Goal: Transaction & Acquisition: Purchase product/service

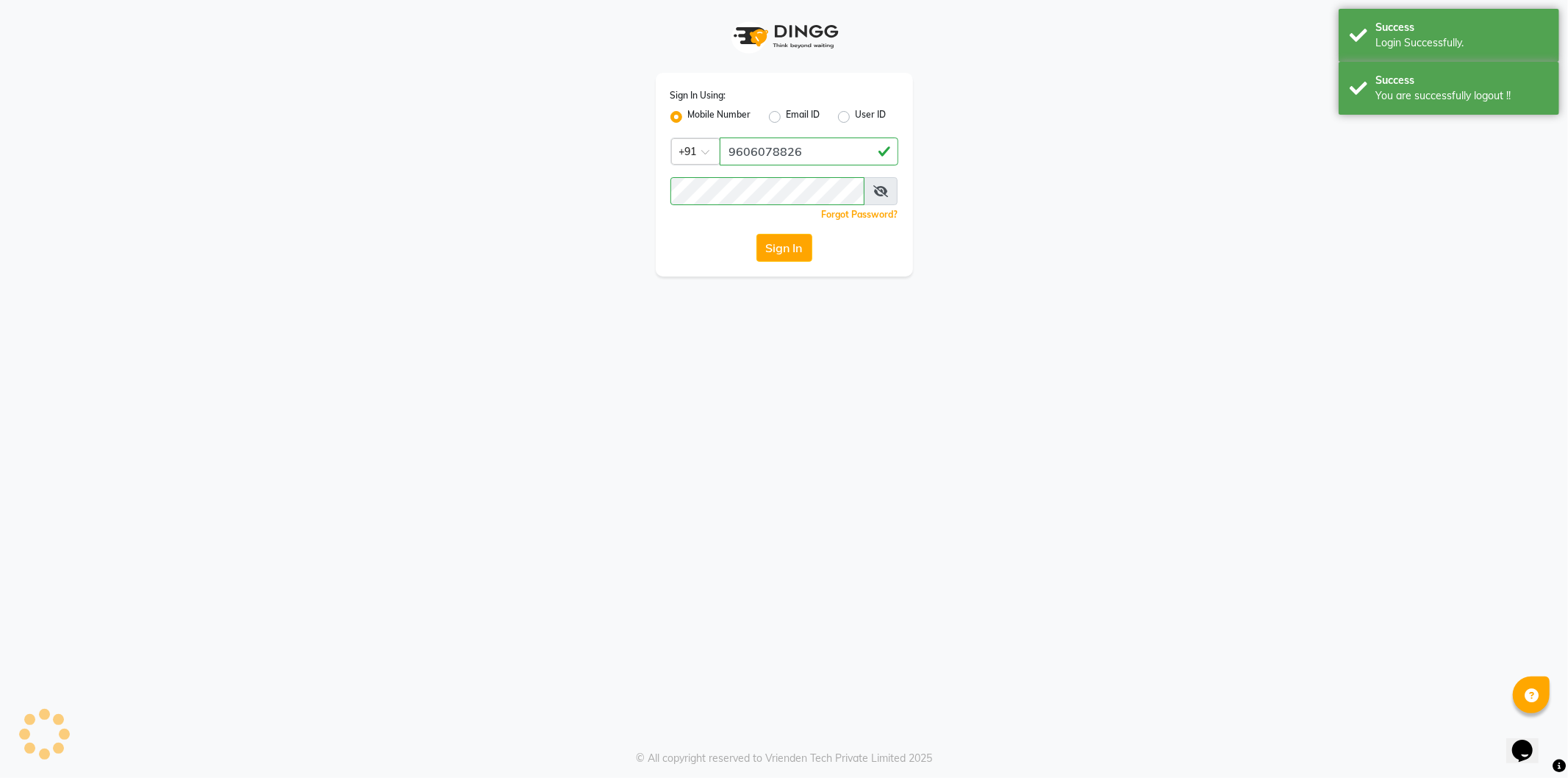
select select "106"
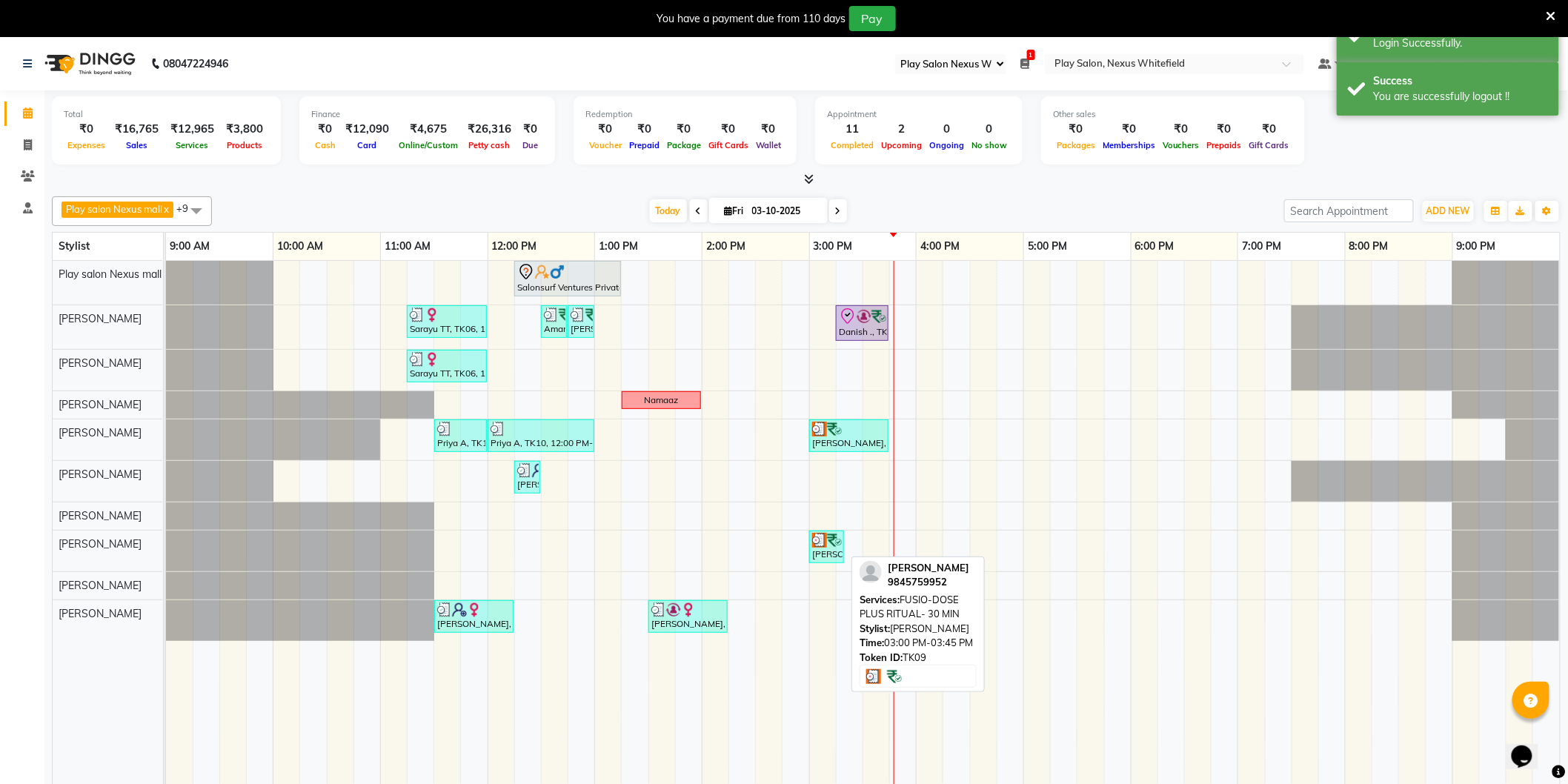
click at [841, 437] on div "[PERSON_NAME], TK09, 03:00 PM-03:45 PM, FUSIO-DOSE PLUS RITUAL- 30 MIN" at bounding box center [848, 436] width 76 height 28
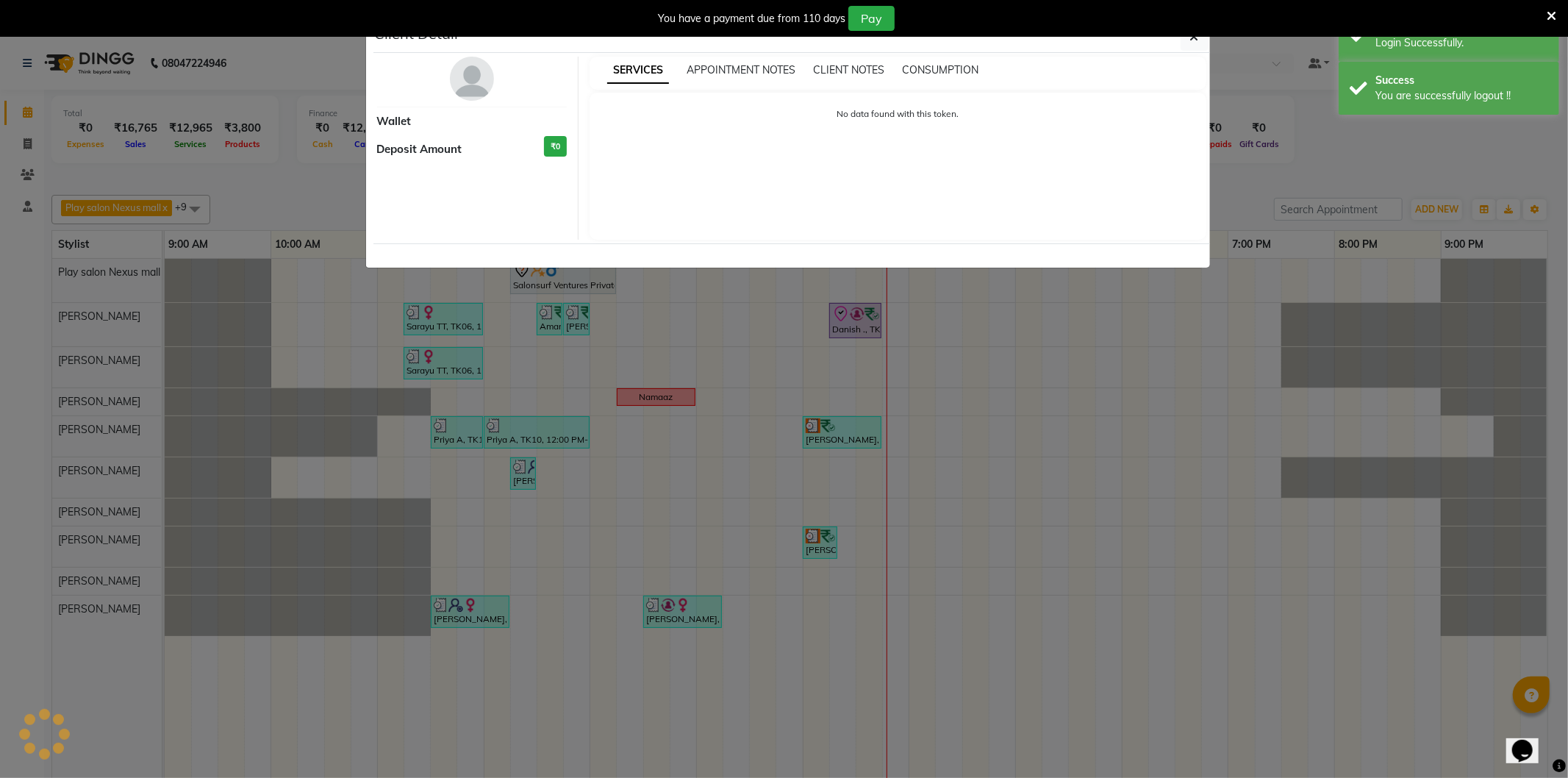
select select "3"
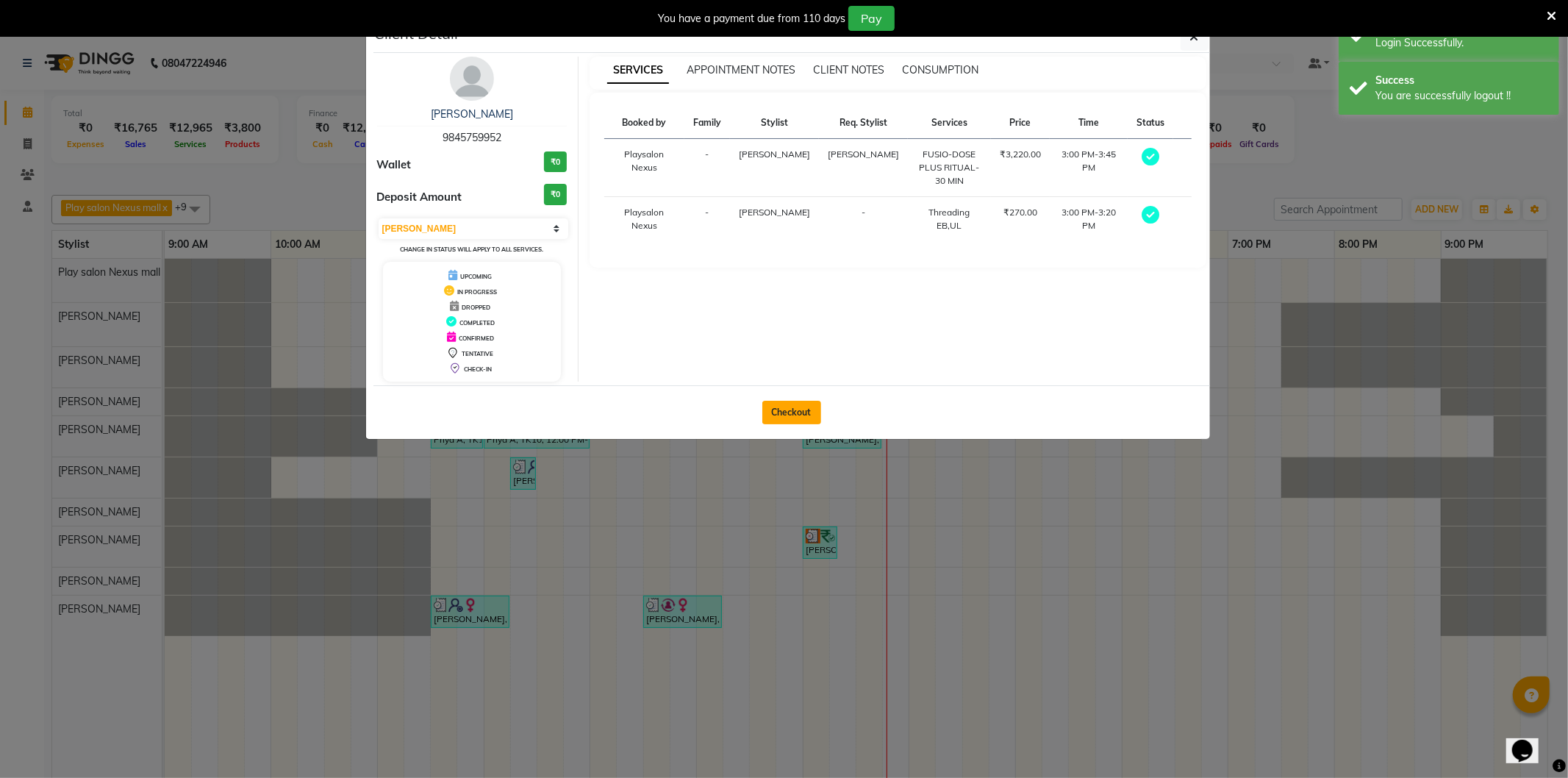
drag, startPoint x: 793, startPoint y: 412, endPoint x: 807, endPoint y: 415, distance: 14.3
click at [792, 410] on button "Checkout" at bounding box center [792, 412] width 59 height 23
select select "8356"
select select "service"
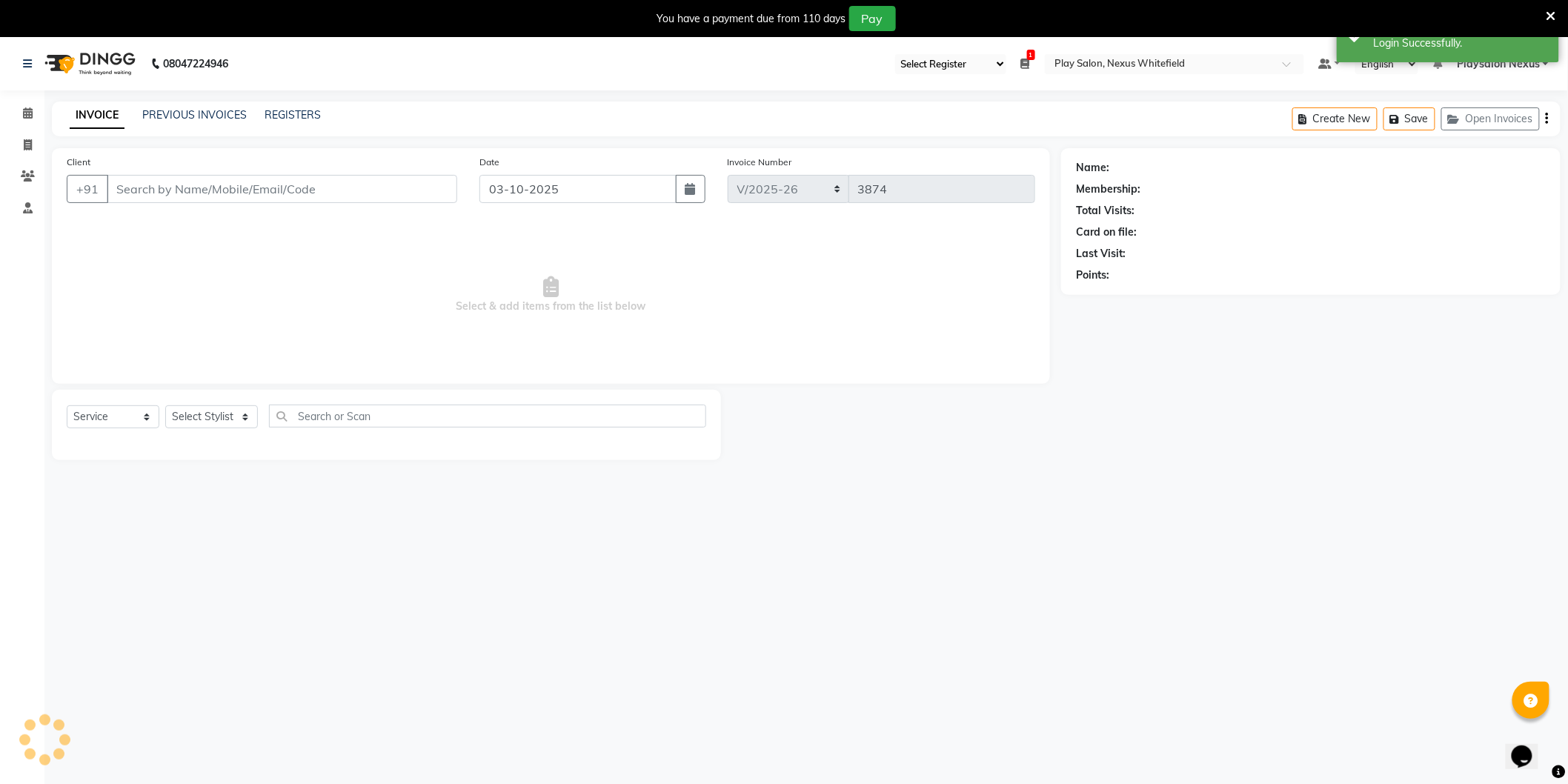
type input "98******52"
select select "81392"
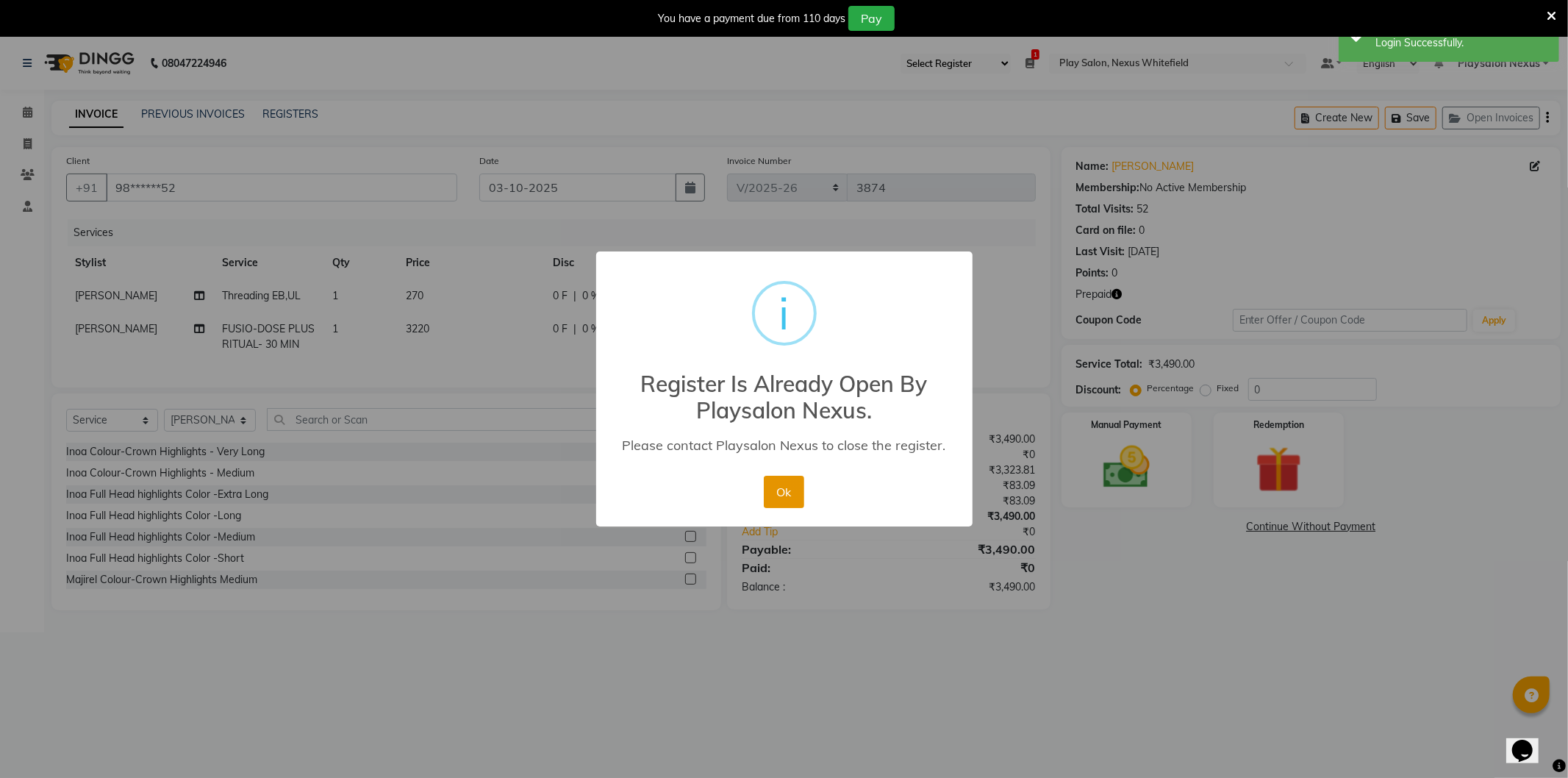
click at [783, 490] on button "Ok" at bounding box center [784, 491] width 41 height 32
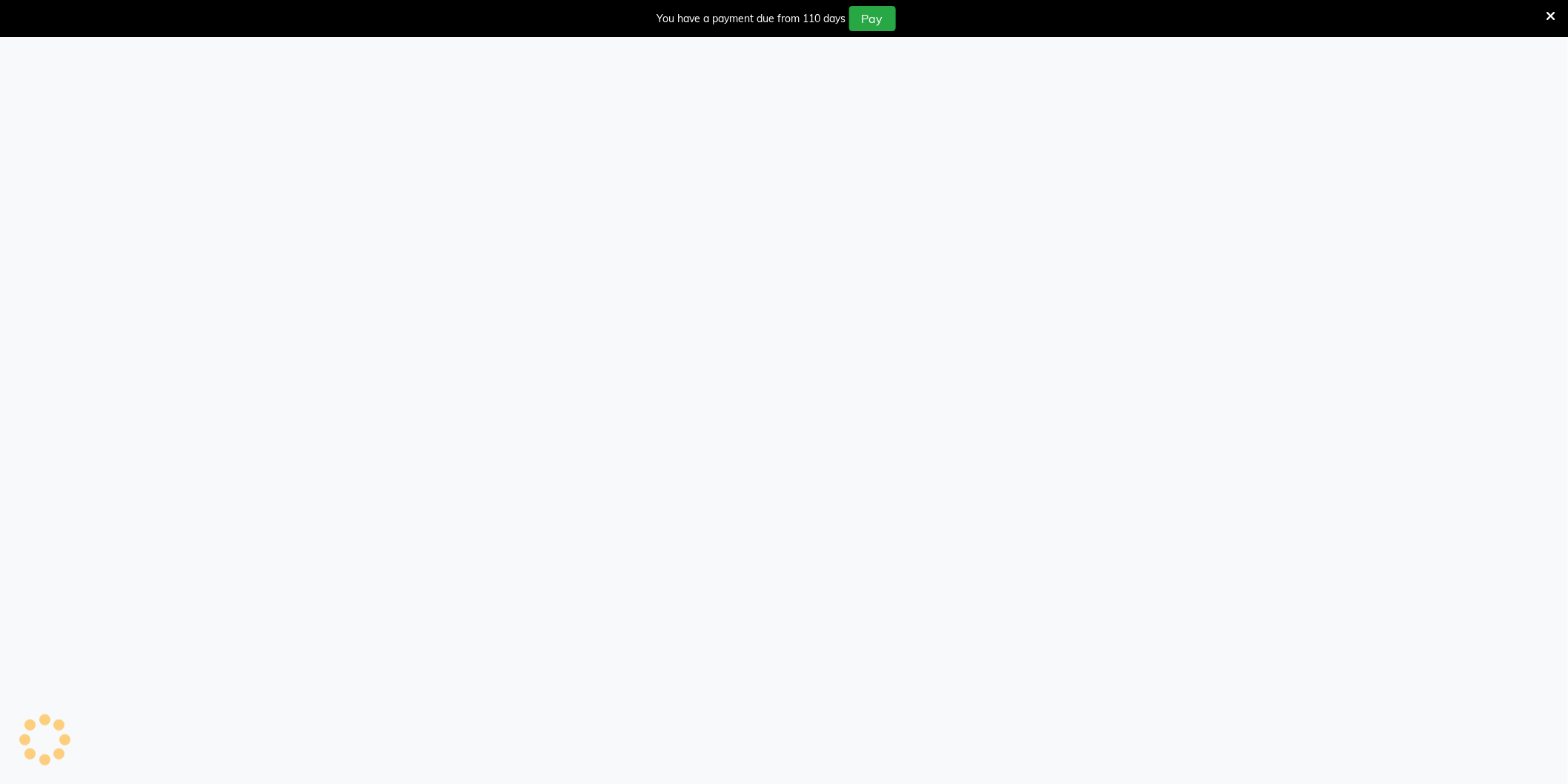
select select "106"
select select "service"
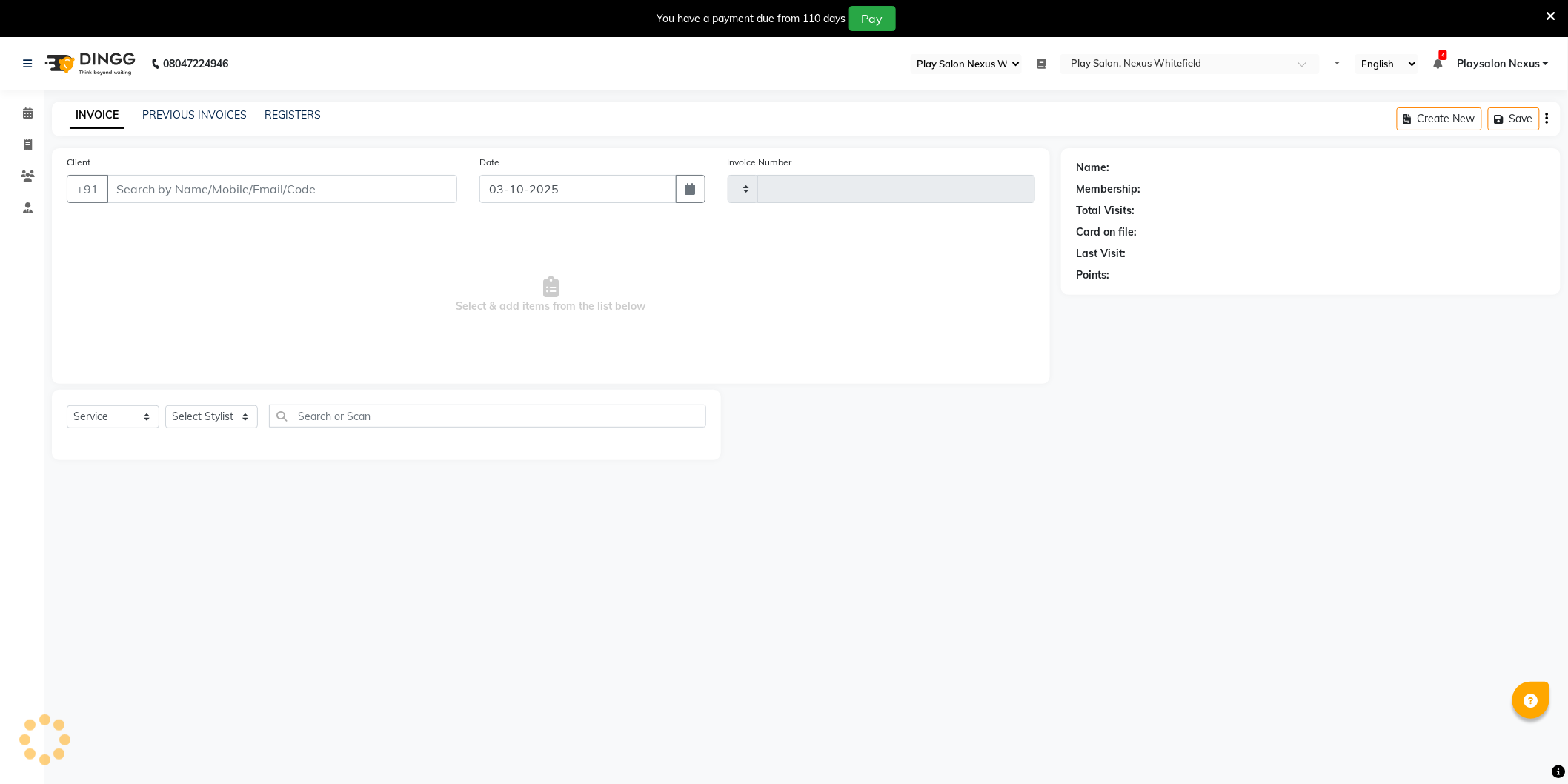
type input "3874"
select select "8356"
type input "98******52"
select select "81392"
select select "106"
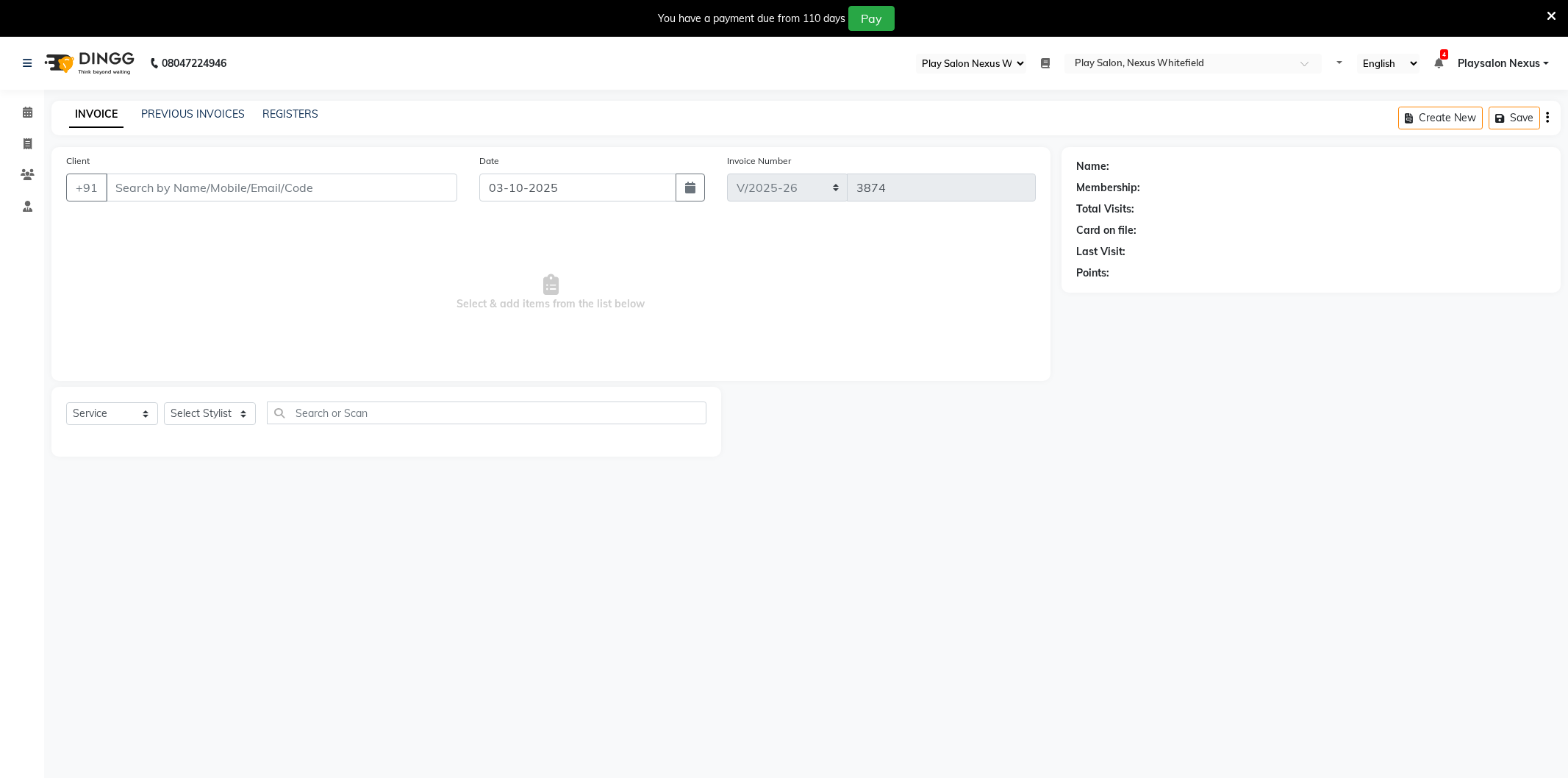
select select "8356"
select select "service"
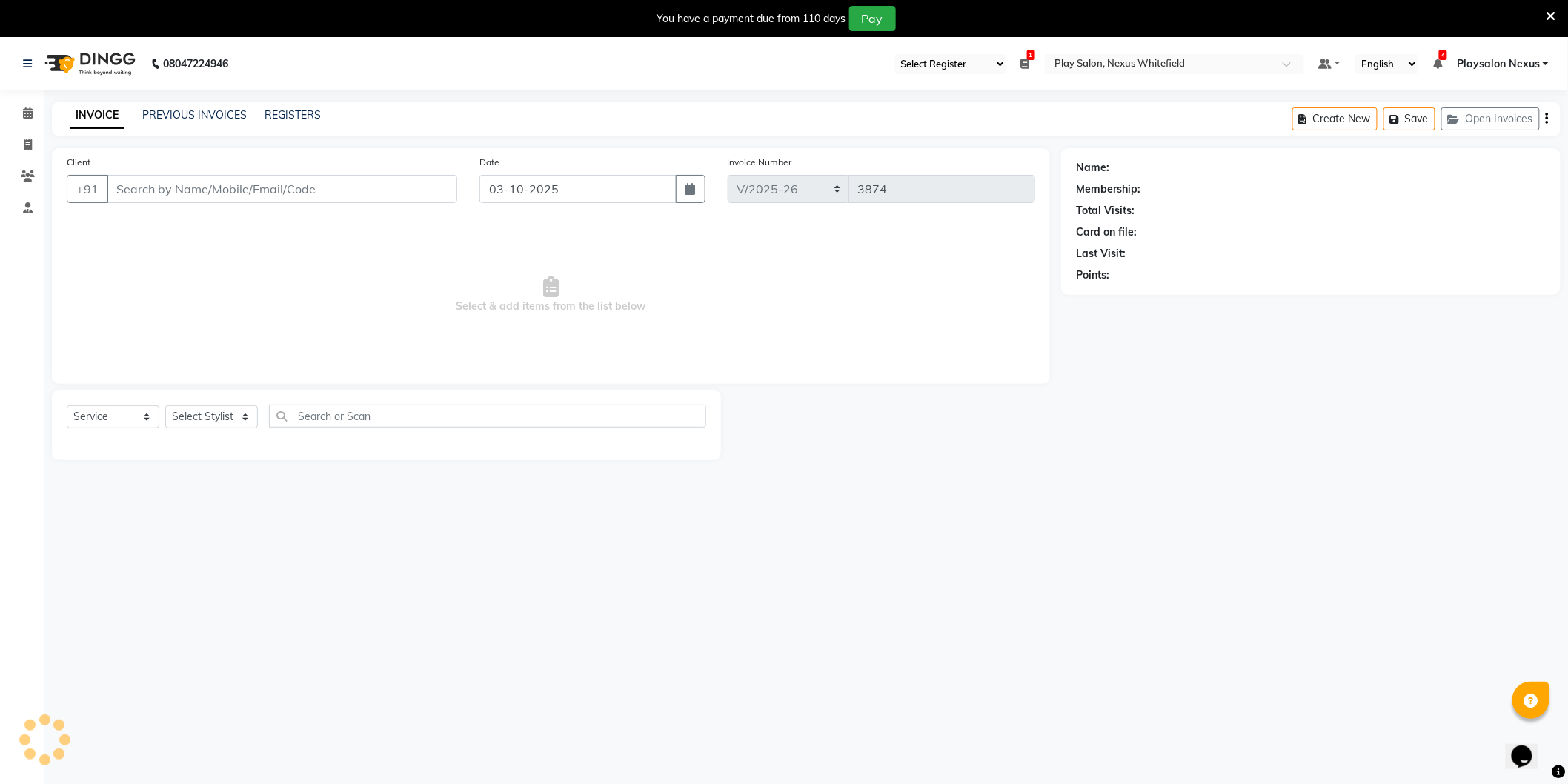
type input "98******52"
select select "81392"
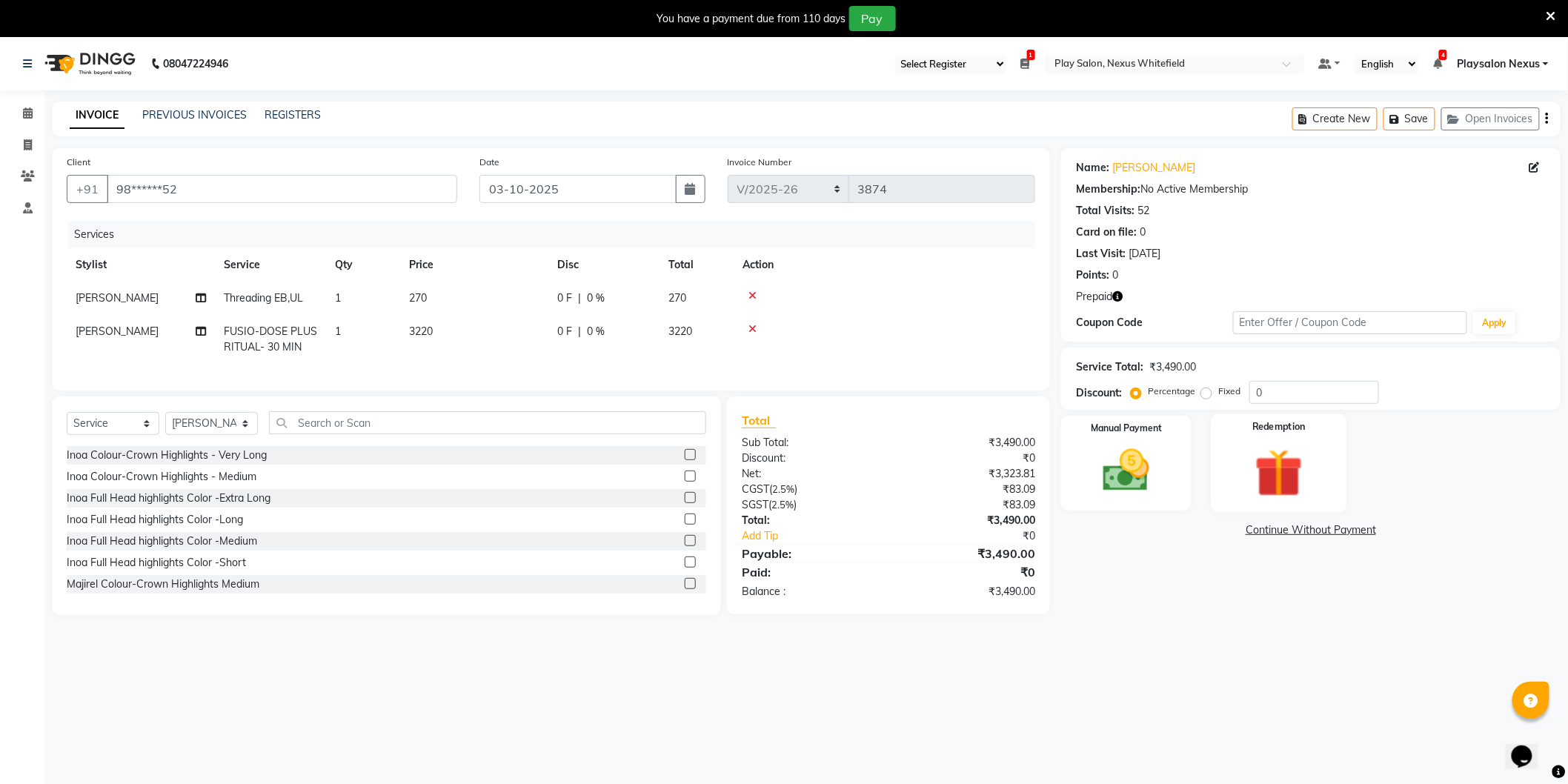
click at [1319, 455] on div "Redemption" at bounding box center [1279, 462] width 135 height 99
click at [1192, 530] on span "Prepaid 1" at bounding box center [1192, 533] width 48 height 17
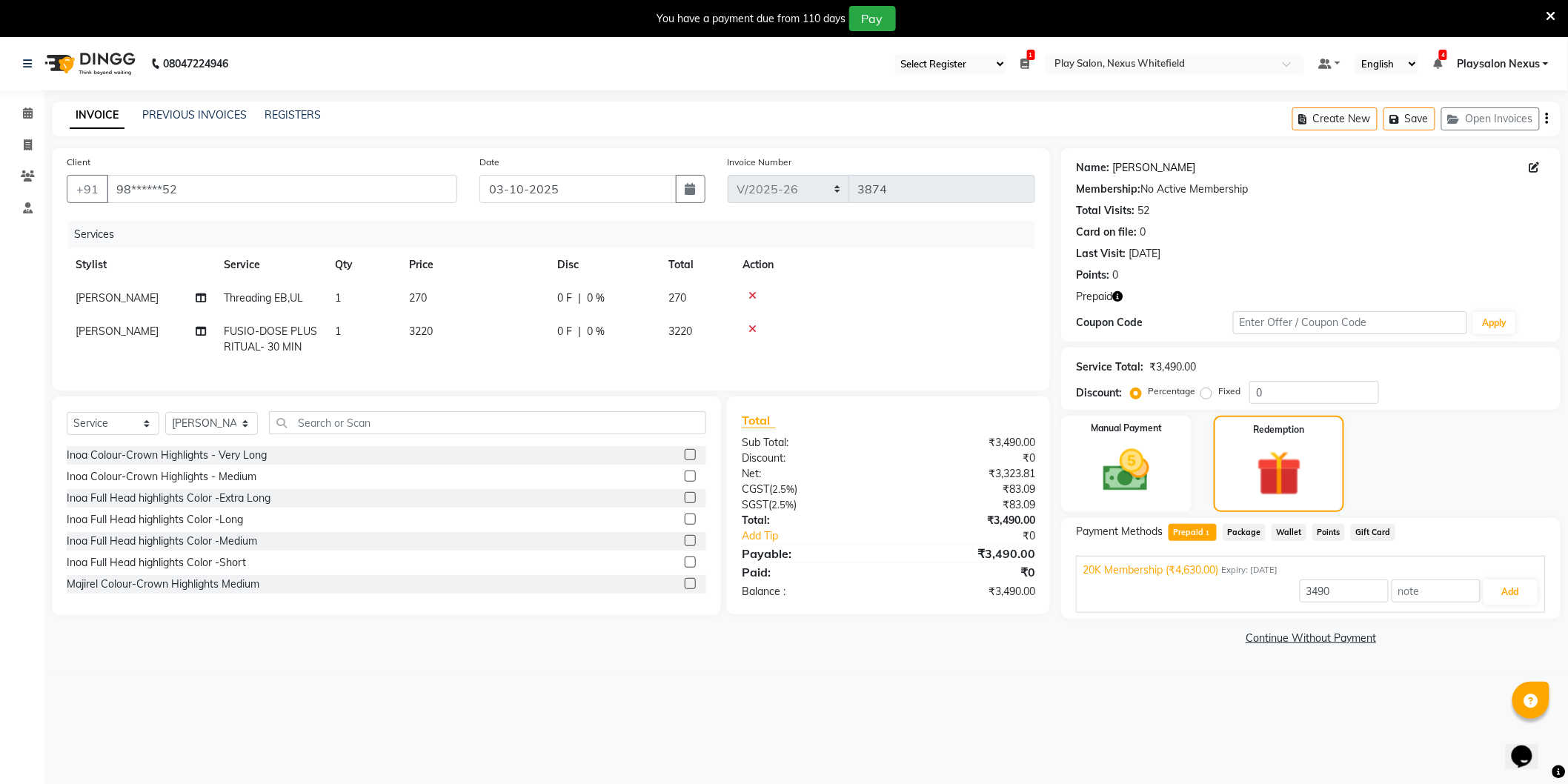
drag, startPoint x: 1198, startPoint y: 165, endPoint x: 1113, endPoint y: 172, distance: 85.3
click at [1113, 172] on div "Name: [PERSON_NAME]" at bounding box center [1311, 168] width 470 height 16
copy link "[PERSON_NAME]"
click at [25, 144] on icon at bounding box center [27, 145] width 8 height 11
select select "service"
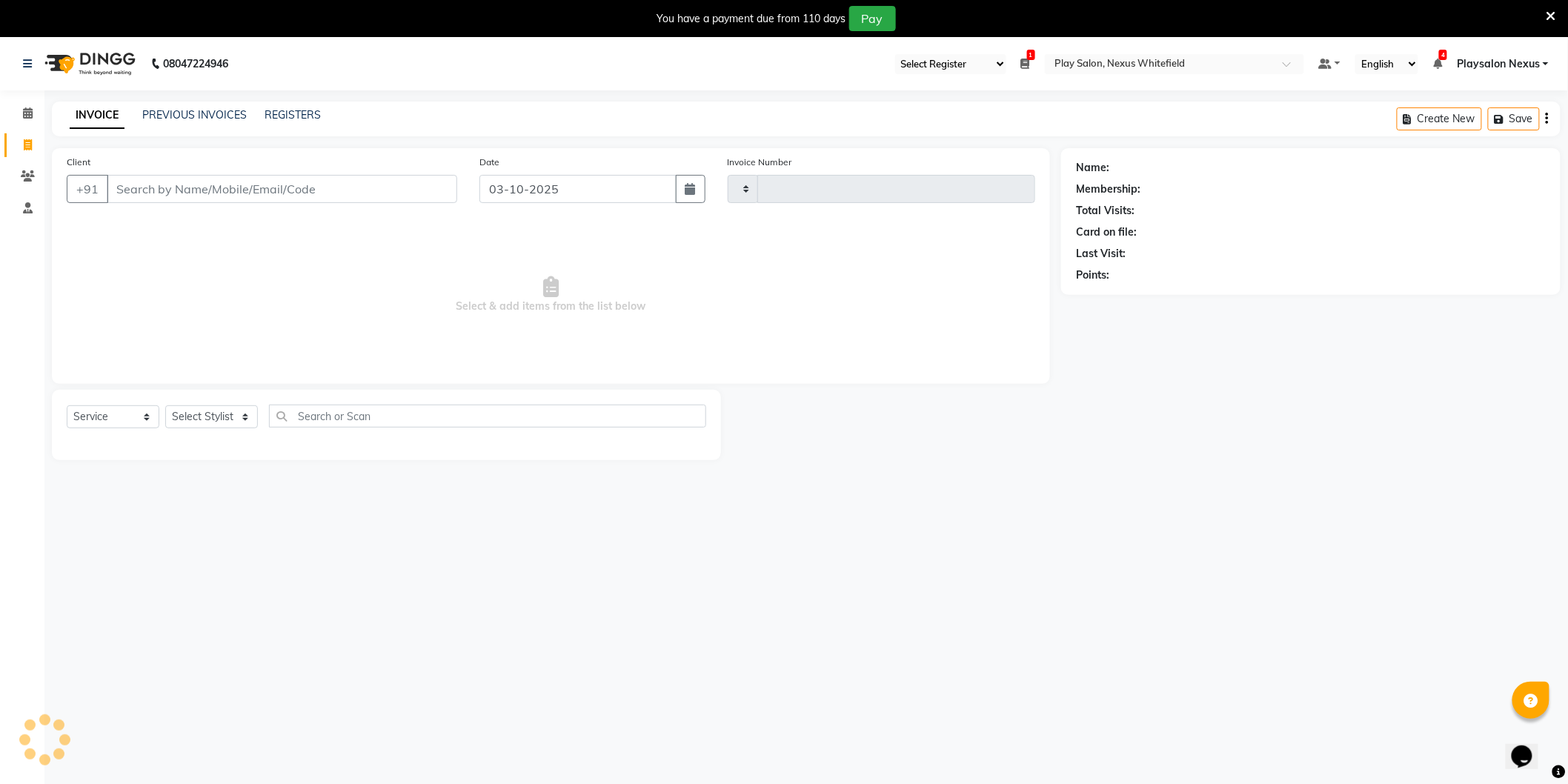
scroll to position [3, 0]
type input "3874"
select select "8356"
click at [266, 186] on input "Client" at bounding box center [281, 187] width 350 height 28
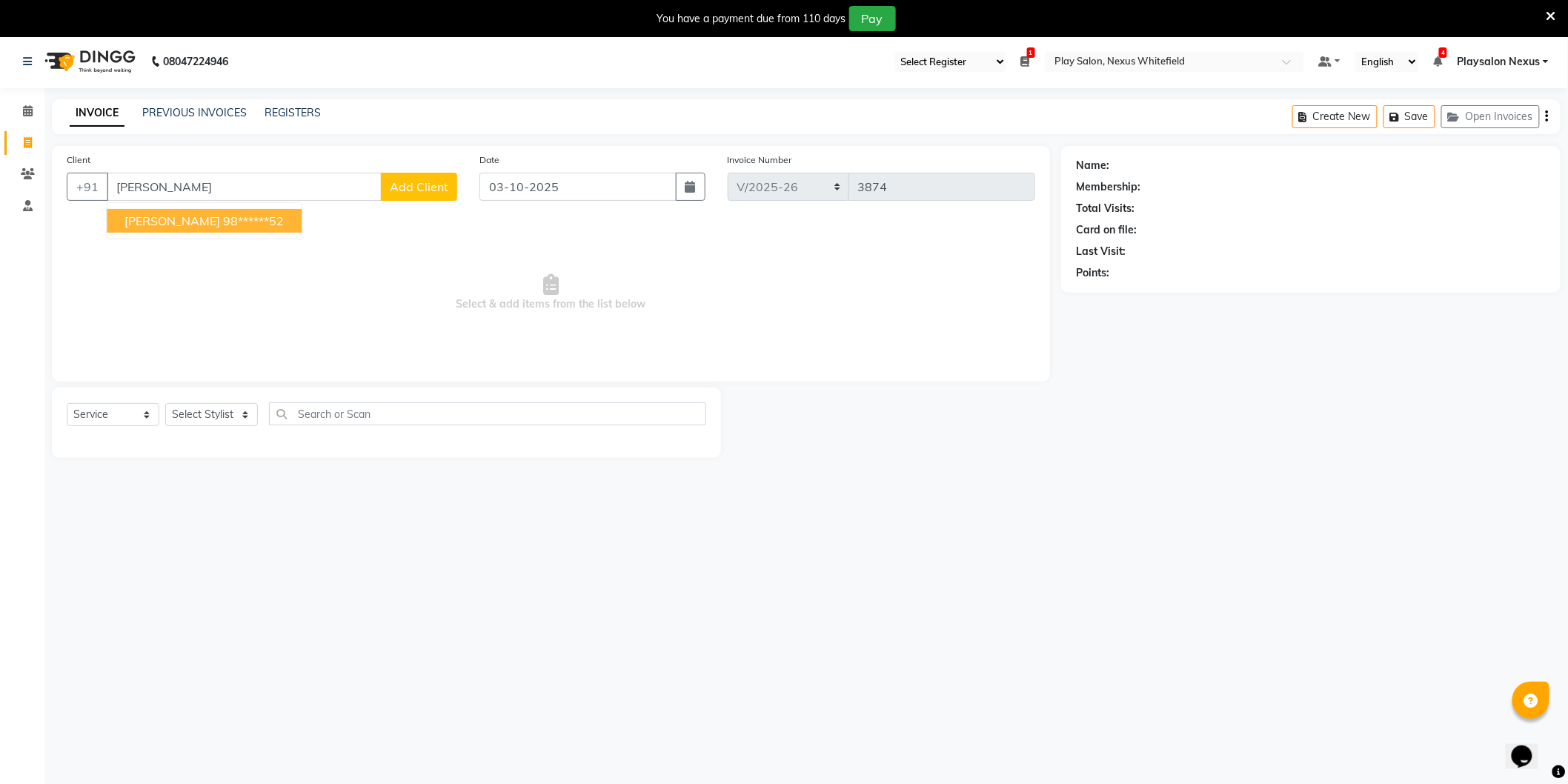
click at [208, 223] on span "[PERSON_NAME]" at bounding box center [172, 220] width 95 height 15
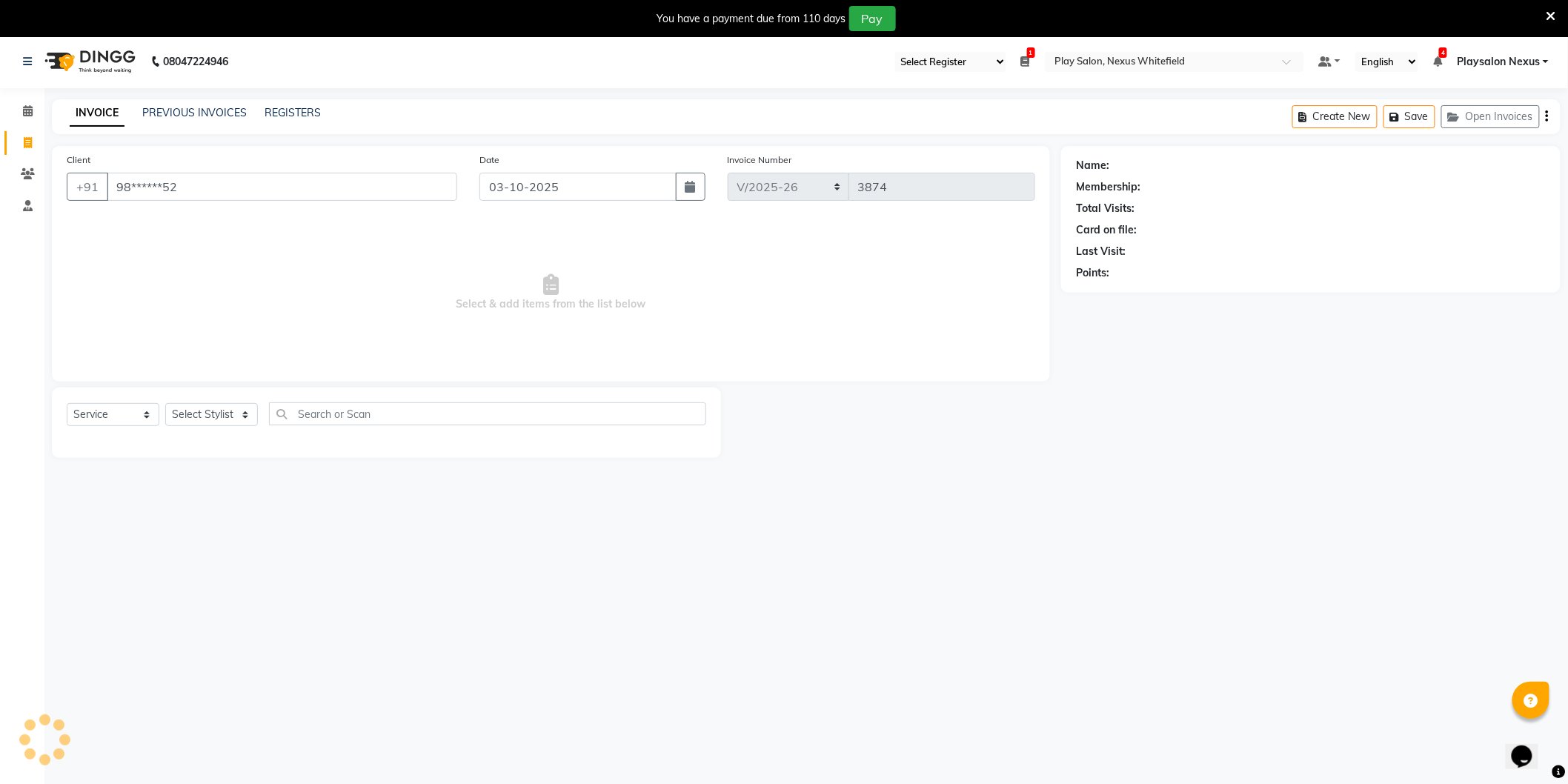
type input "98******52"
click at [112, 416] on select "Select Service Product Membership Package Voucher Prepaid Gift Card" at bounding box center [113, 415] width 93 height 23
select select "P"
click at [66, 403] on select "Select Service Product Membership Package Voucher Prepaid Gift Card" at bounding box center [113, 415] width 93 height 23
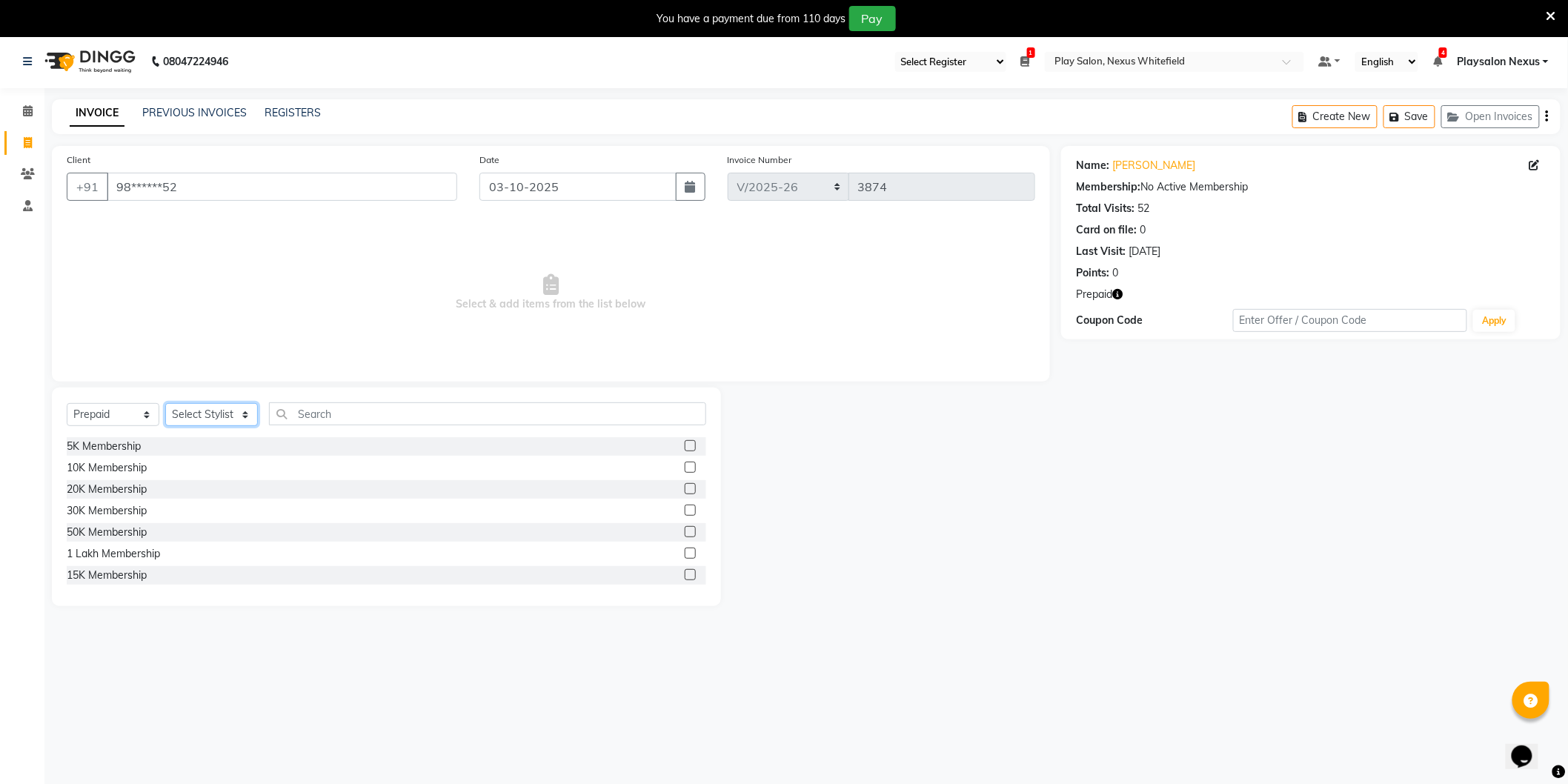
click at [208, 418] on select "Select Stylist [PERSON_NAME] Md [PERSON_NAME] [PERSON_NAME] [PERSON_NAME] [PERS…" at bounding box center [211, 415] width 93 height 23
select select "81396"
click at [165, 403] on select "Select Stylist [PERSON_NAME] Md [PERSON_NAME] [PERSON_NAME] [PERSON_NAME] [PERS…" at bounding box center [211, 415] width 93 height 23
click at [685, 486] on label at bounding box center [690, 488] width 11 height 11
click at [685, 486] on input "checkbox" at bounding box center [689, 489] width 10 height 10
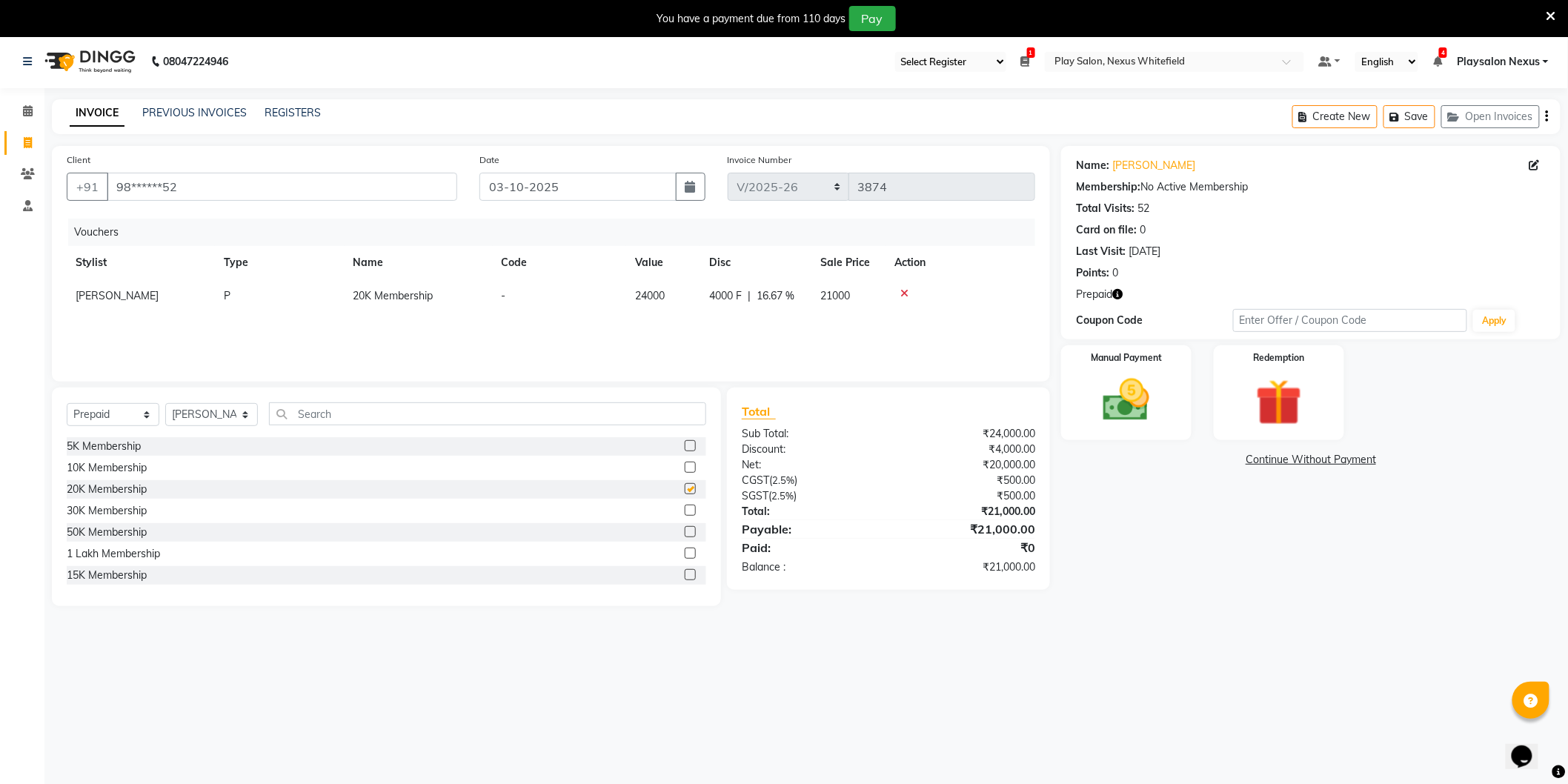
checkbox input "false"
click at [1136, 406] on img at bounding box center [1127, 401] width 79 height 56
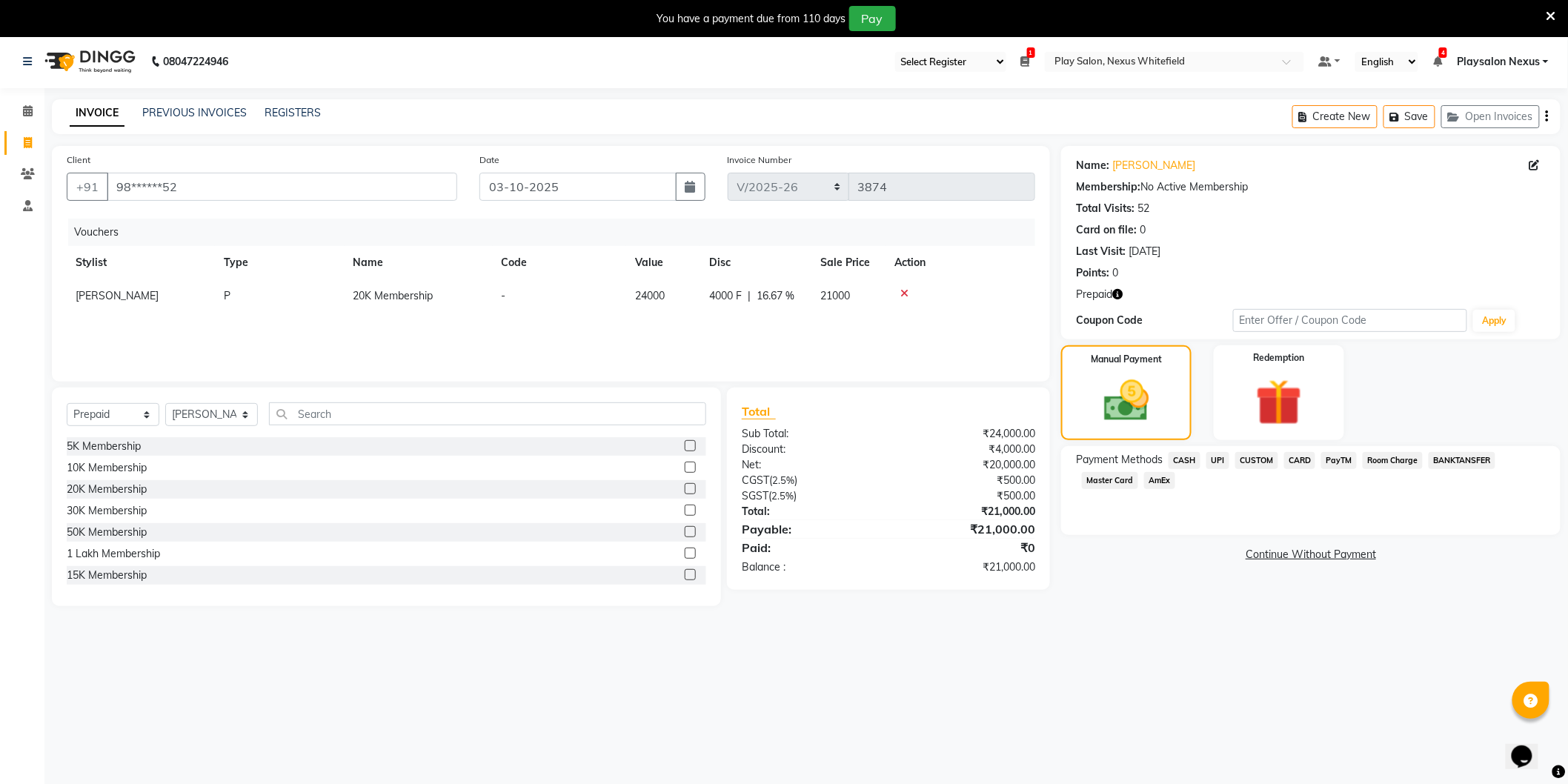
click at [1304, 456] on span "CARD" at bounding box center [1300, 461] width 31 height 17
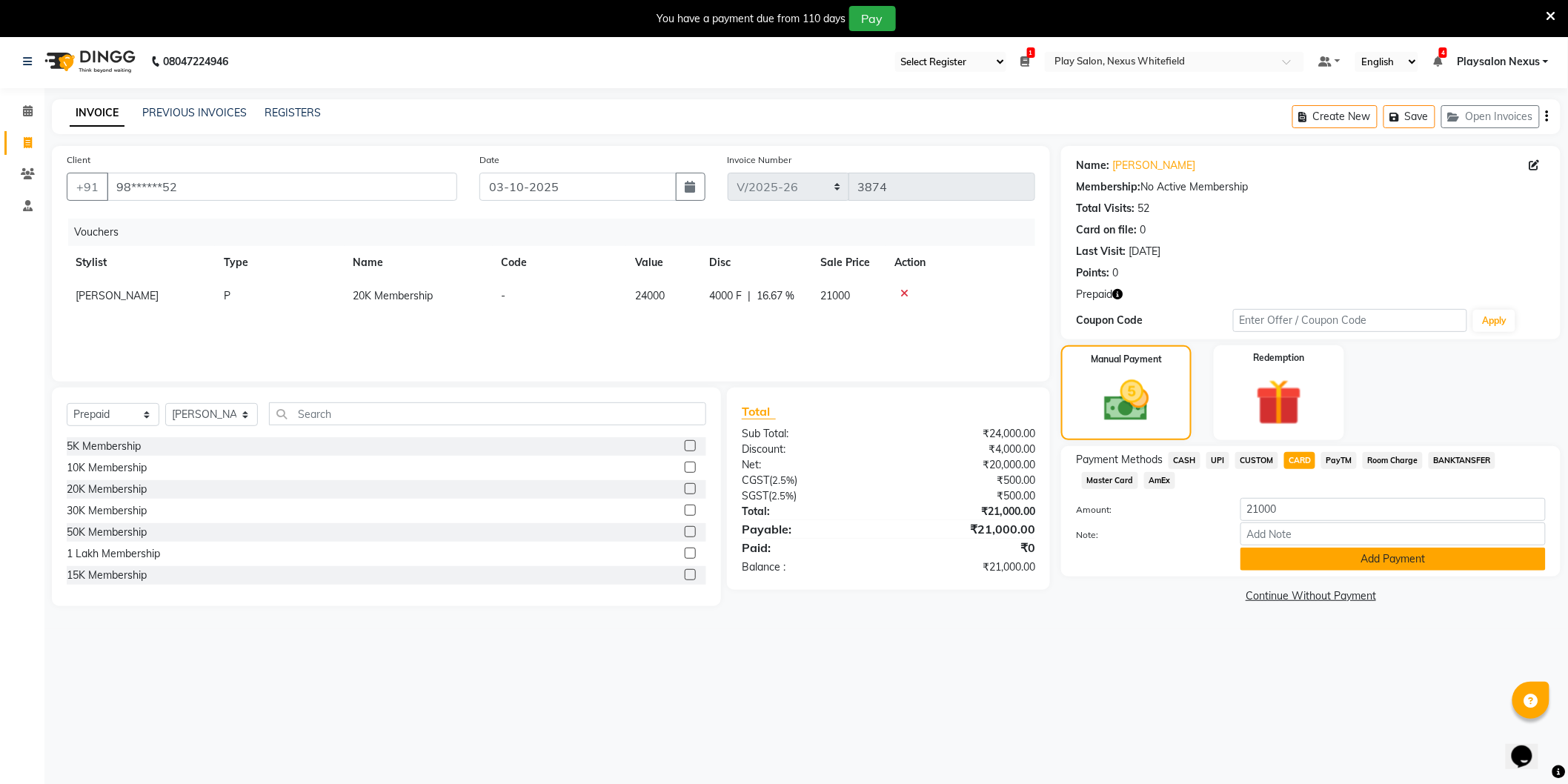
click at [1381, 555] on button "Add Payment" at bounding box center [1393, 559] width 306 height 23
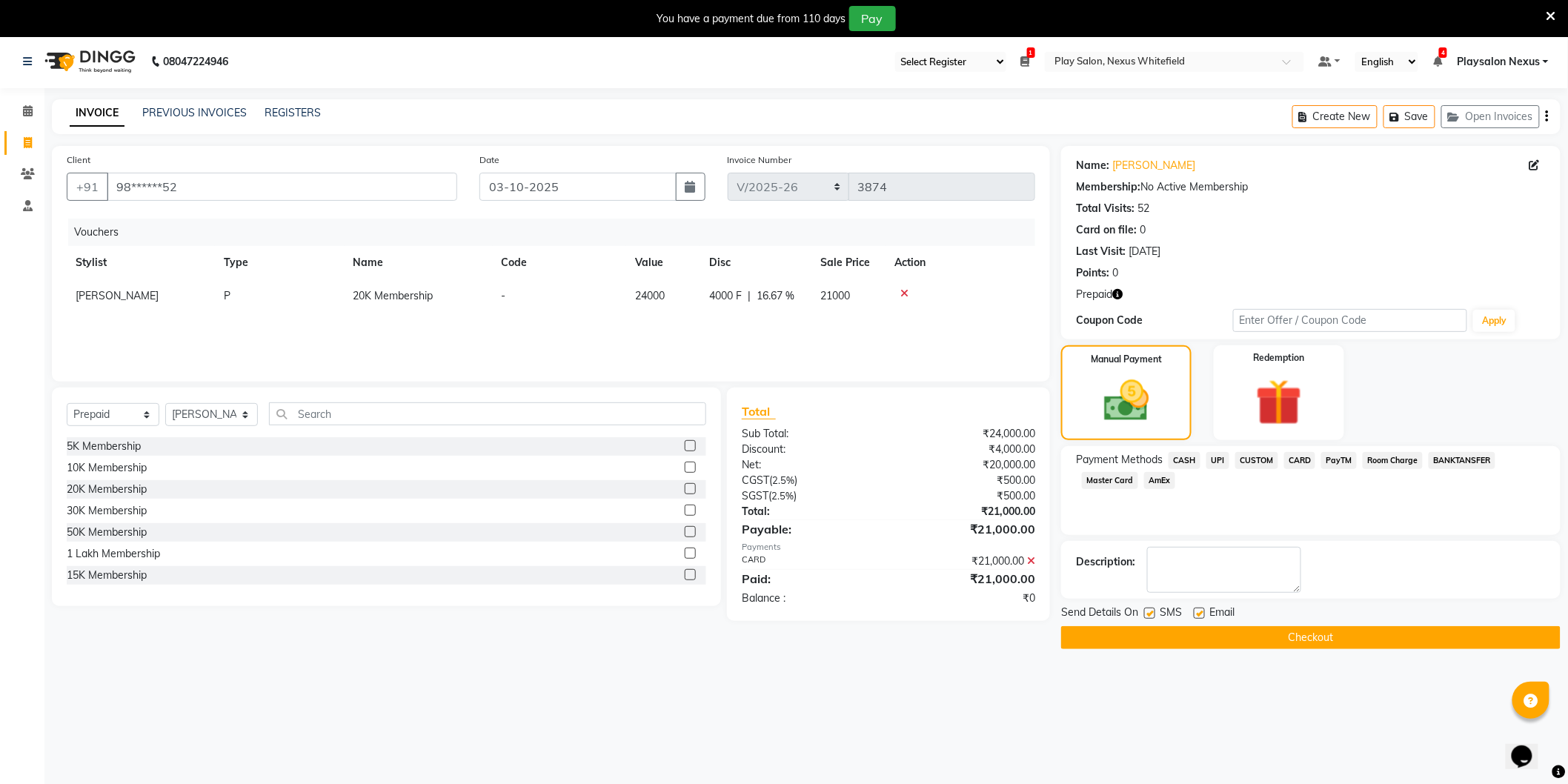
click at [1287, 638] on button "Checkout" at bounding box center [1311, 637] width 500 height 23
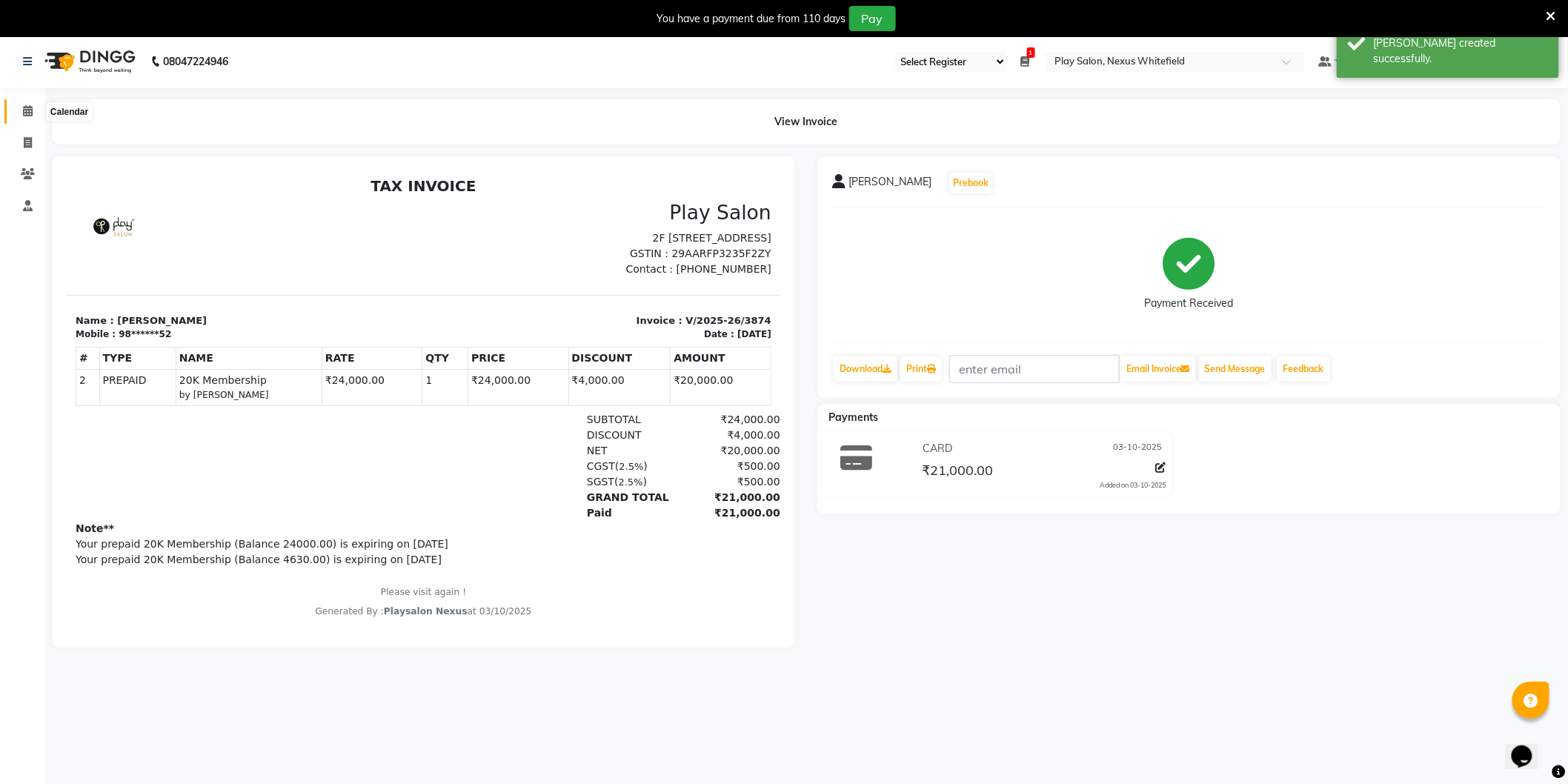
click at [31, 111] on span at bounding box center [28, 112] width 26 height 17
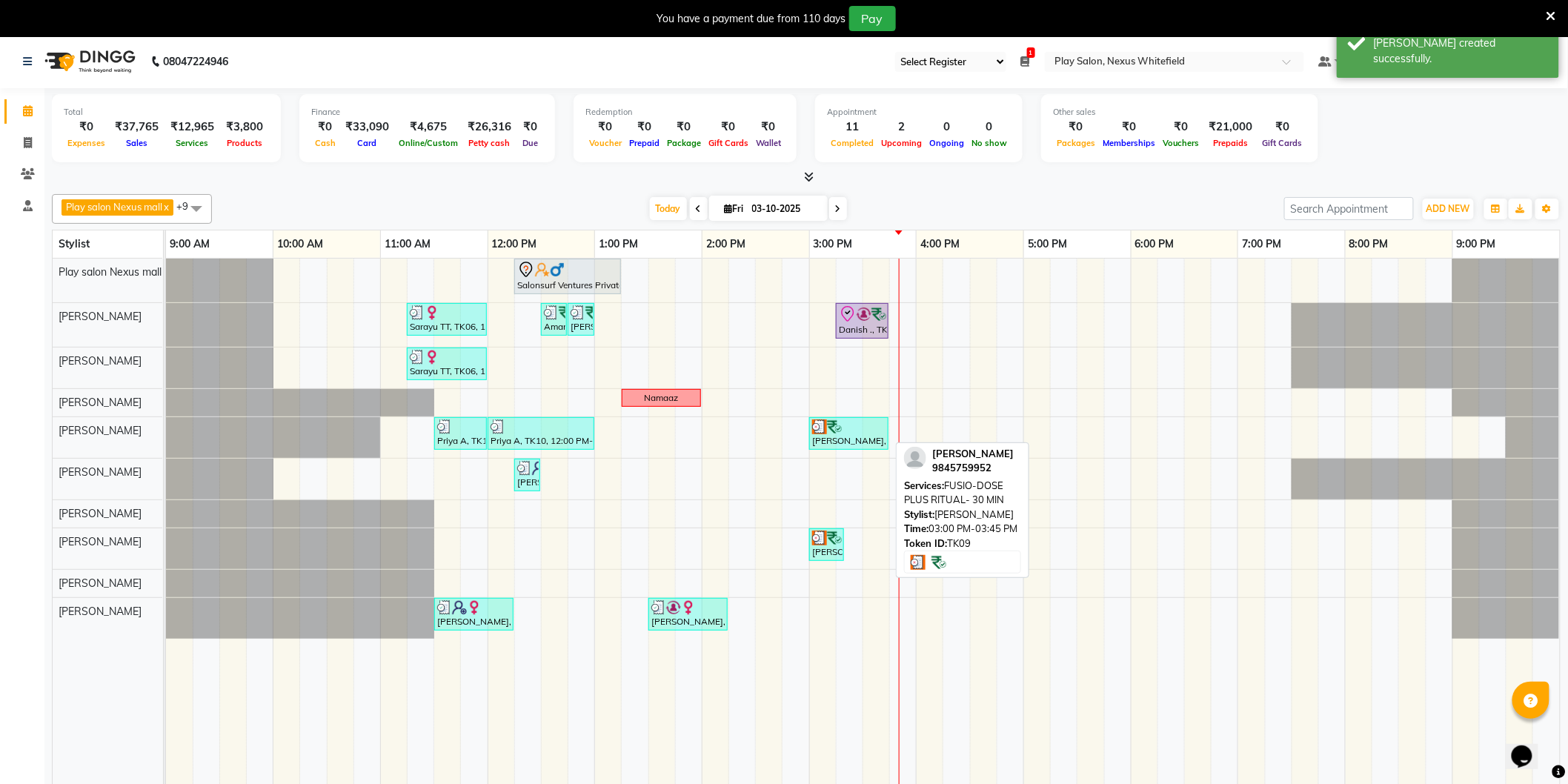
click at [842, 436] on div "[PERSON_NAME], TK09, 03:00 PM-03:45 PM, FUSIO-DOSE PLUS RITUAL- 30 MIN" at bounding box center [848, 433] width 76 height 28
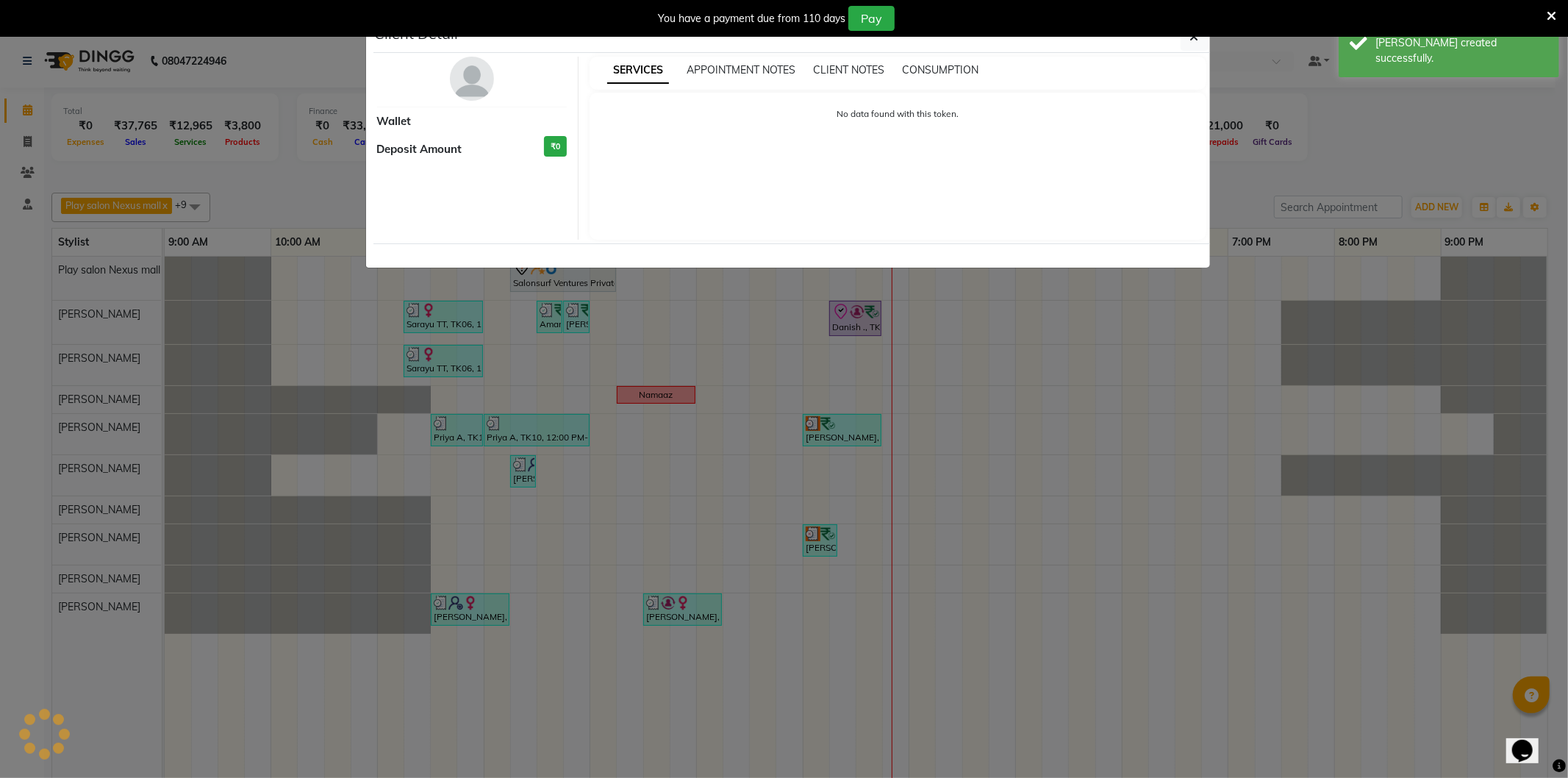
select select "3"
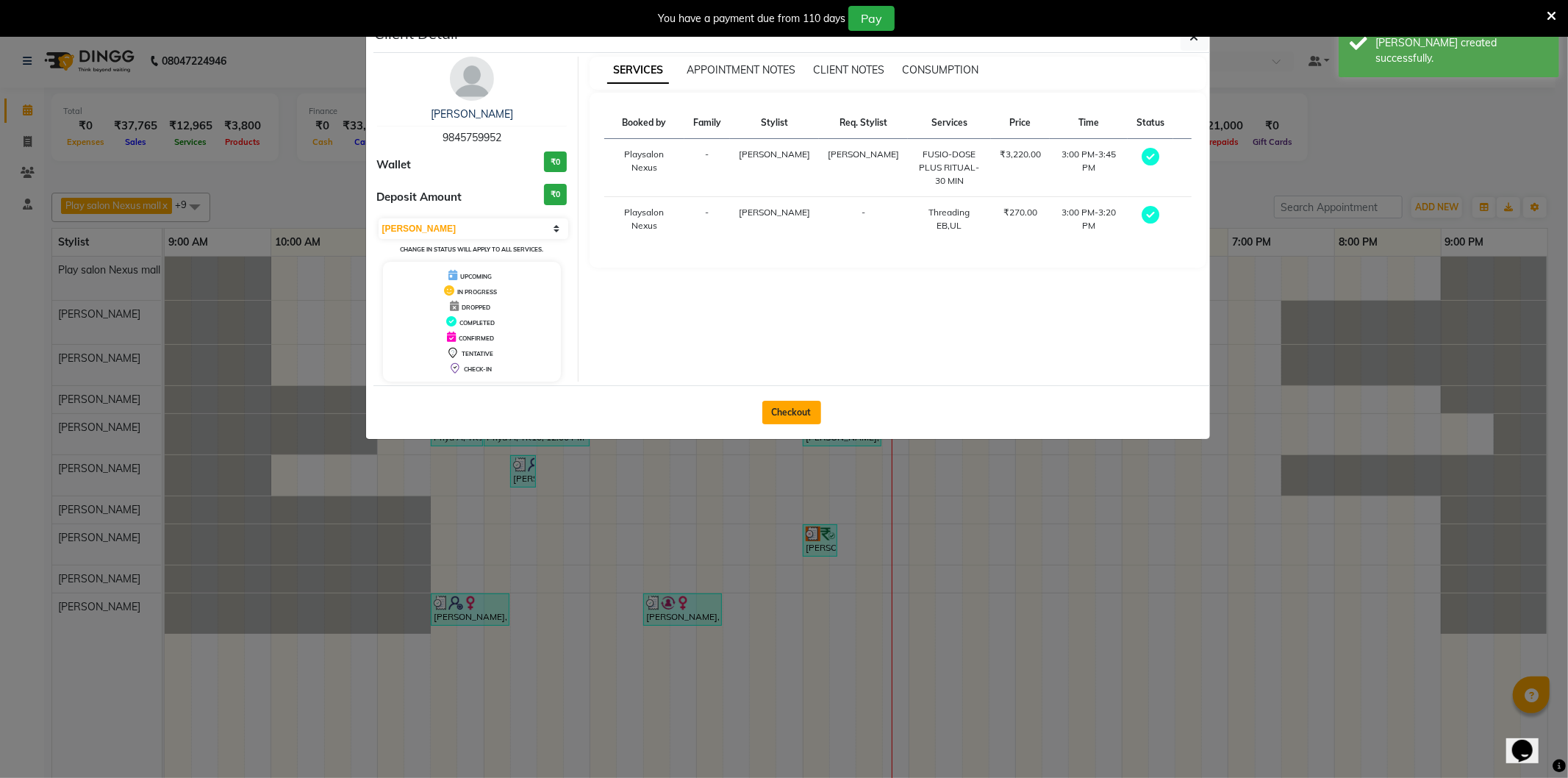
click at [804, 410] on button "Checkout" at bounding box center [792, 412] width 59 height 23
select select "8356"
select select "service"
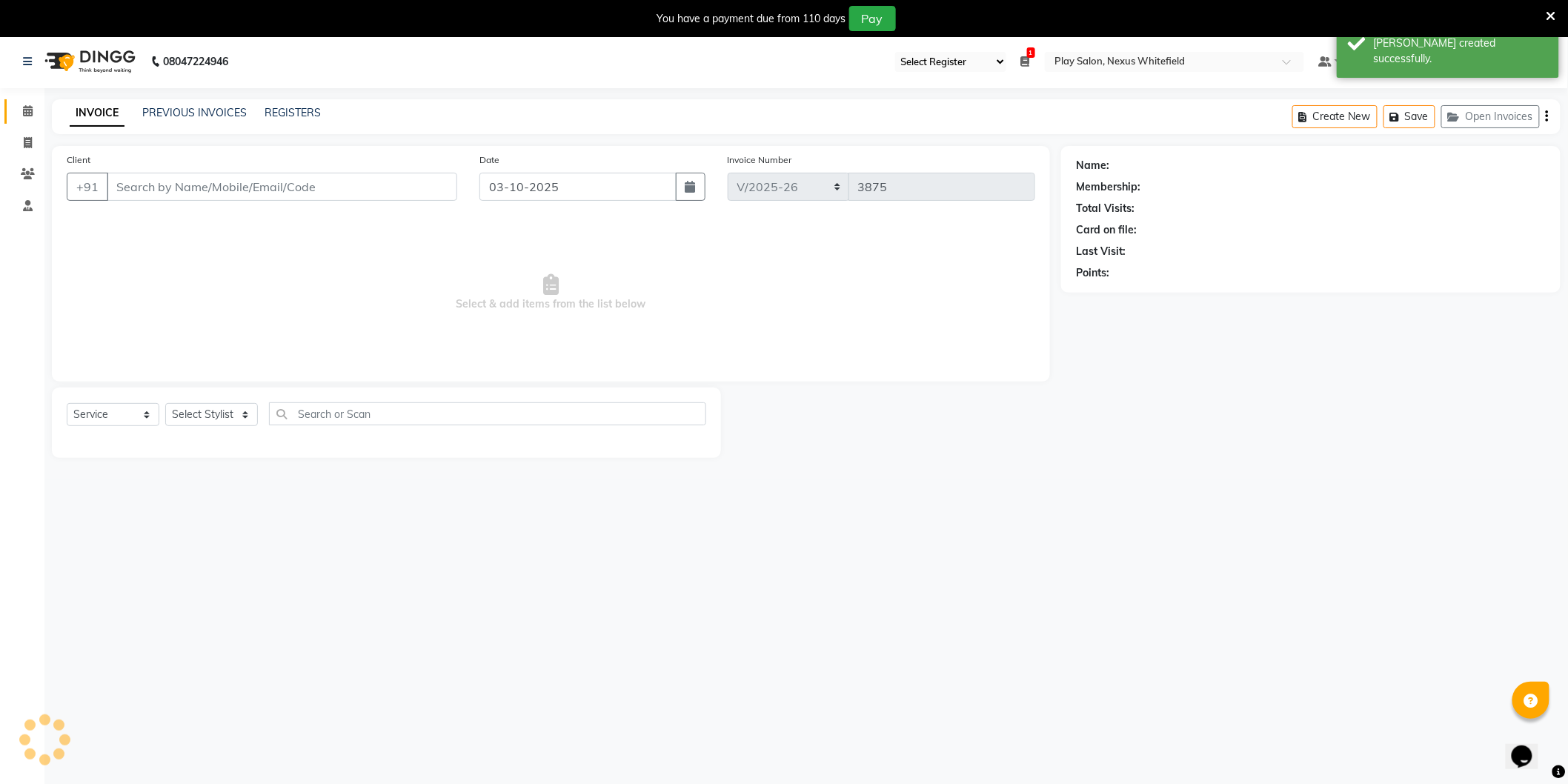
type input "98******52"
select select "81392"
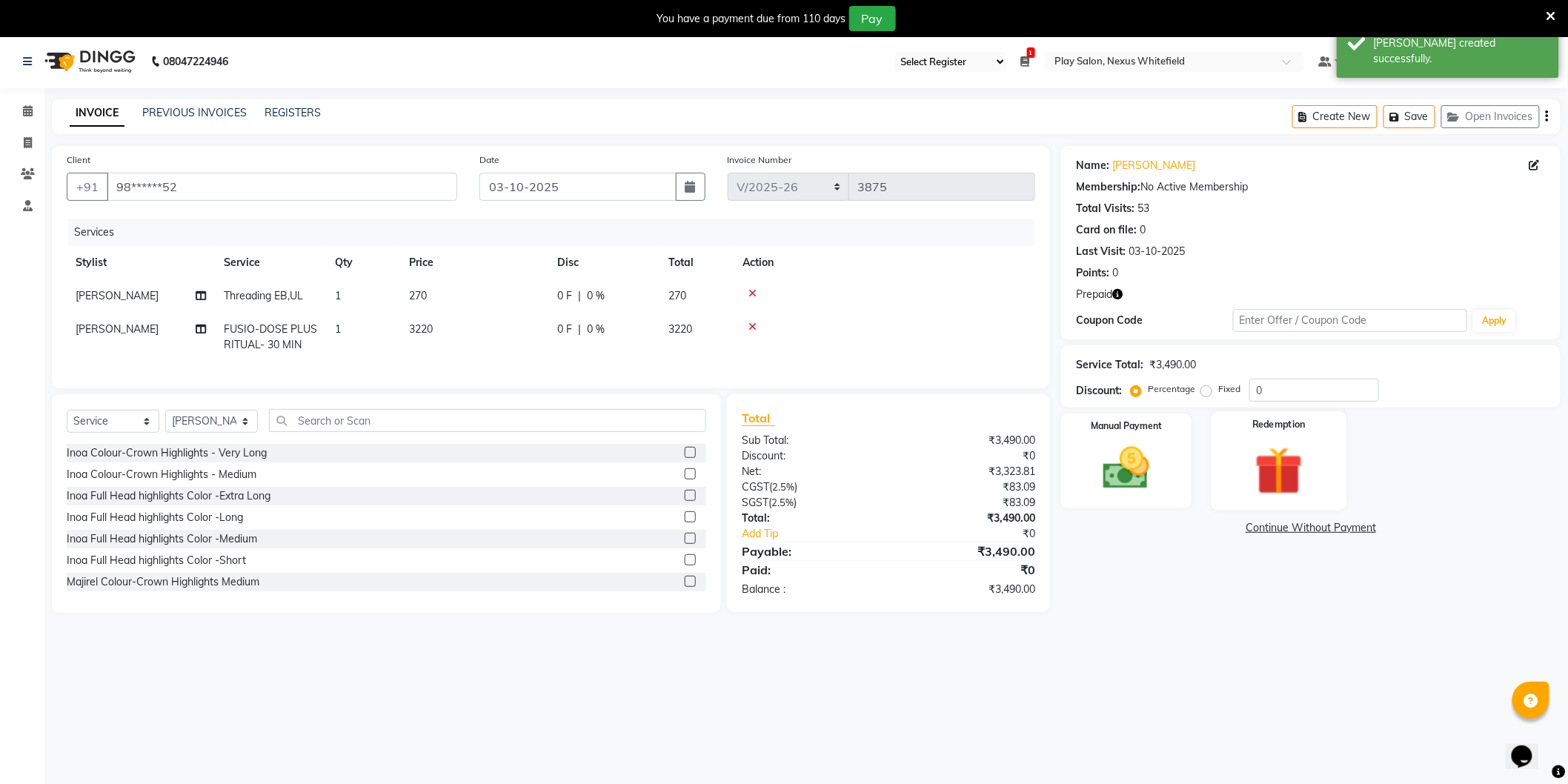
click at [1271, 468] on img at bounding box center [1280, 471] width 79 height 60
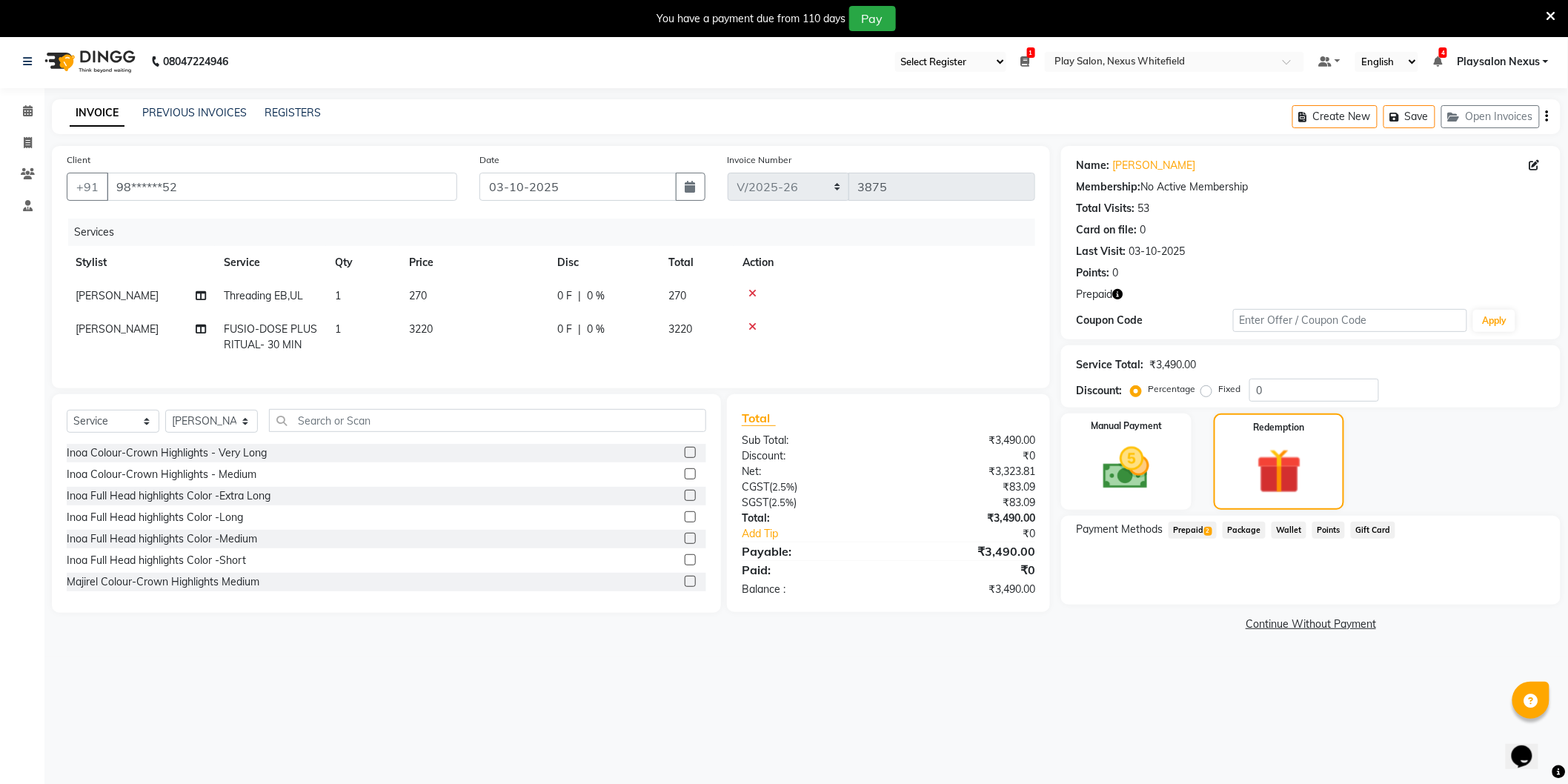
click at [1198, 527] on span "Prepaid 2" at bounding box center [1192, 530] width 48 height 17
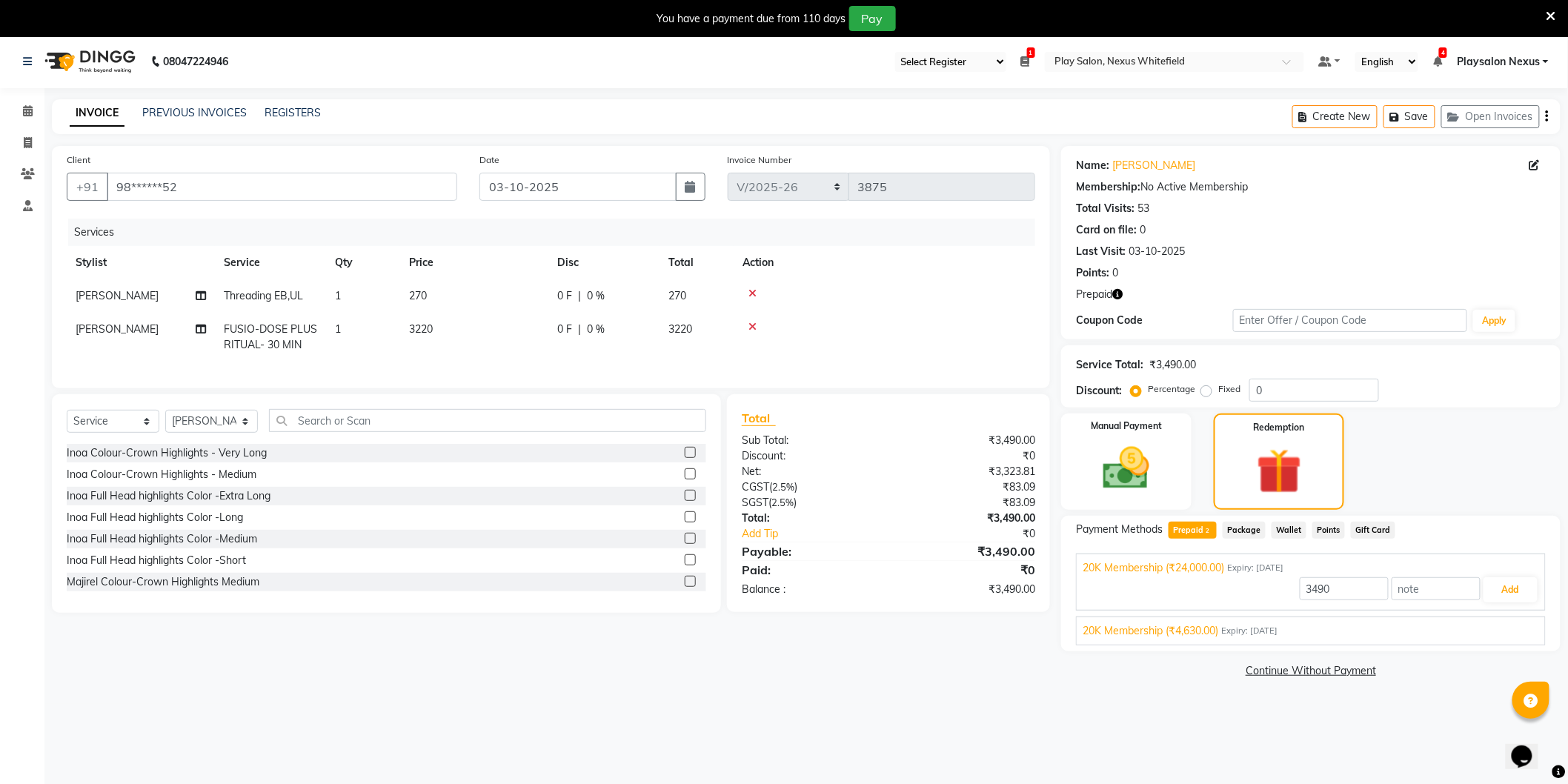
click at [1273, 631] on span "Expiry: [DATE]" at bounding box center [1249, 630] width 56 height 12
click at [1505, 619] on button "Add" at bounding box center [1511, 624] width 54 height 25
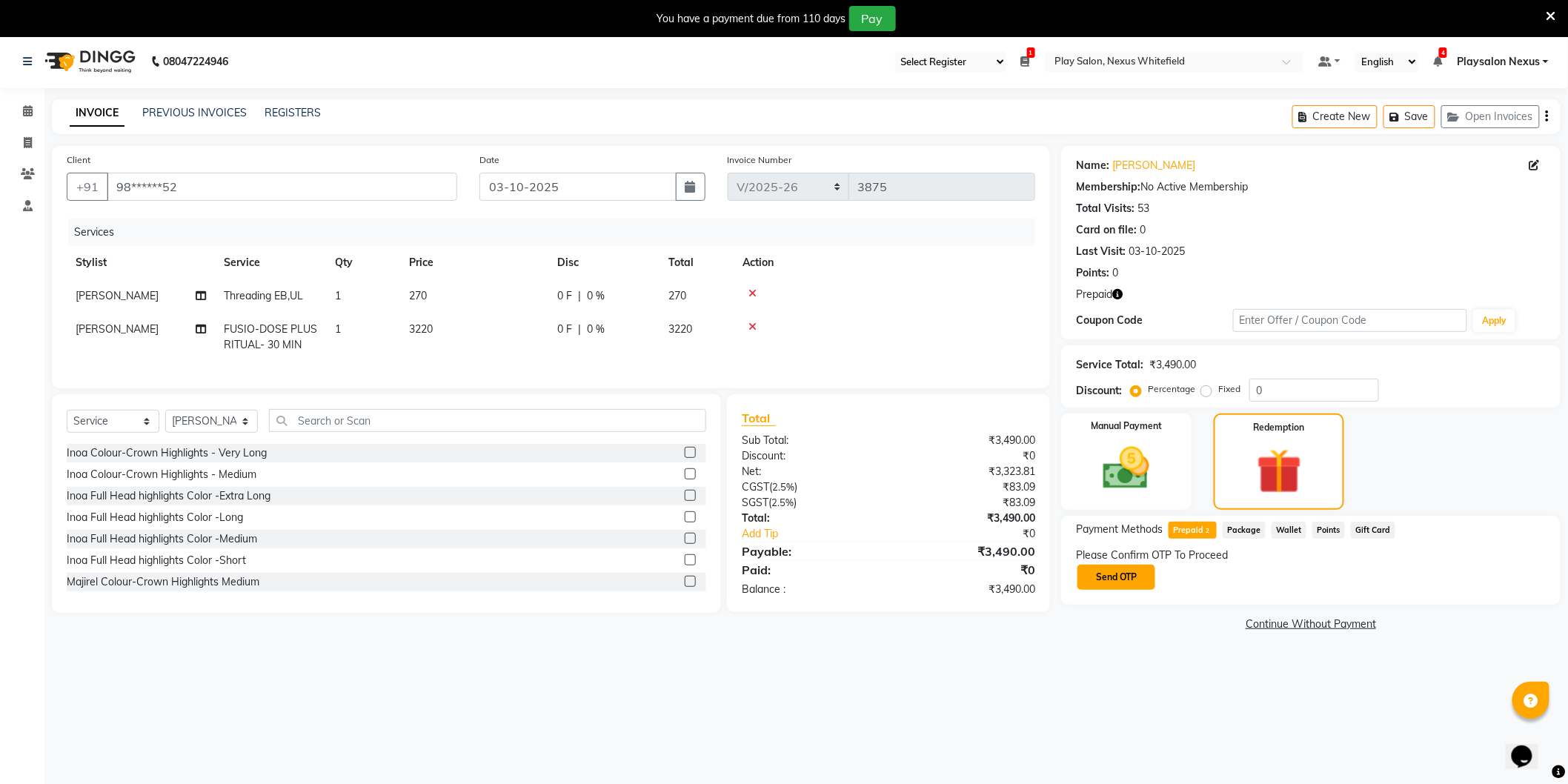
click at [1116, 573] on button "Send OTP" at bounding box center [1116, 577] width 78 height 25
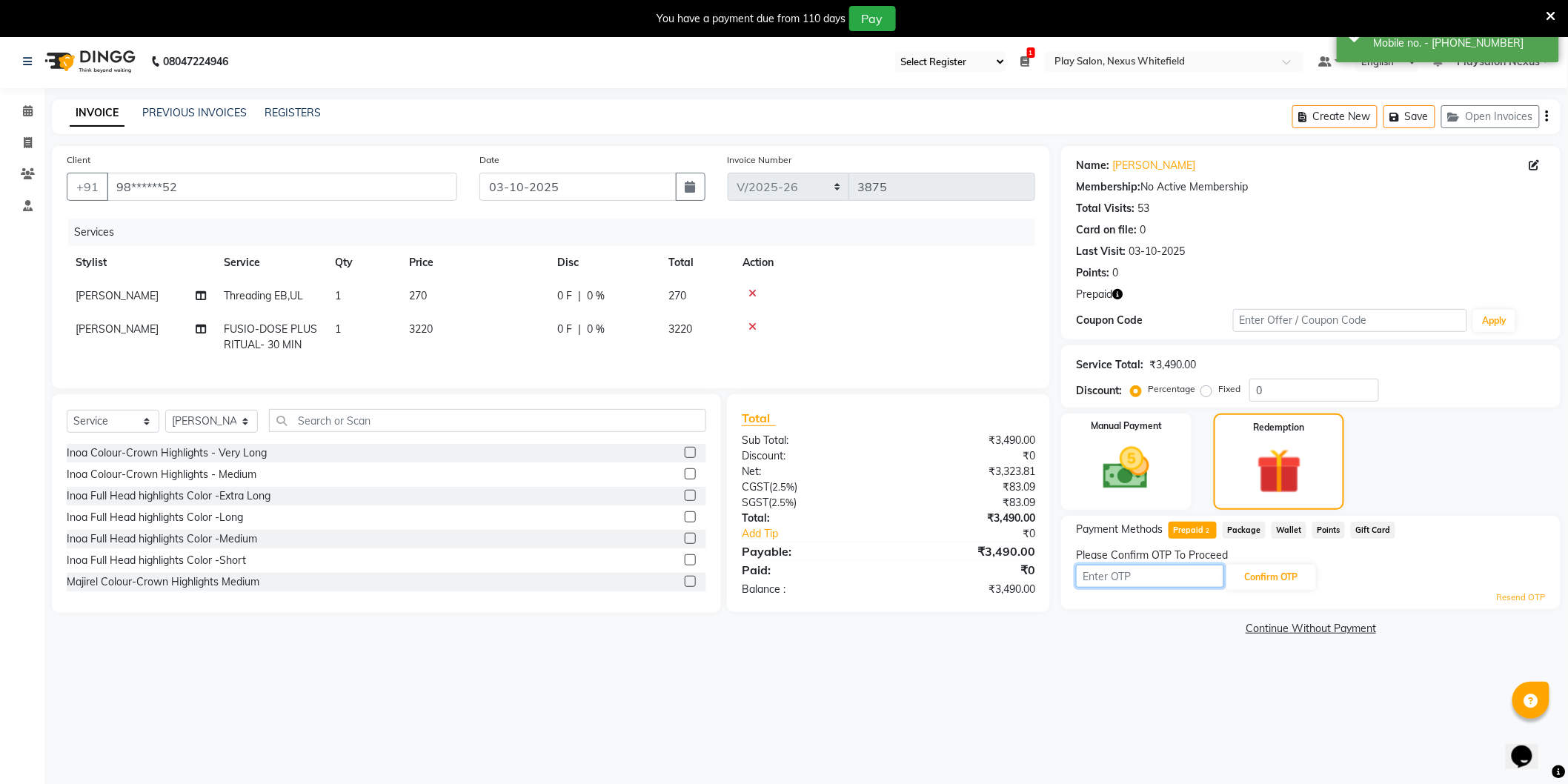
click at [1115, 578] on input "text" at bounding box center [1150, 576] width 149 height 23
type input "8173"
click at [1266, 576] on button "Confirm OTP" at bounding box center [1271, 577] width 91 height 25
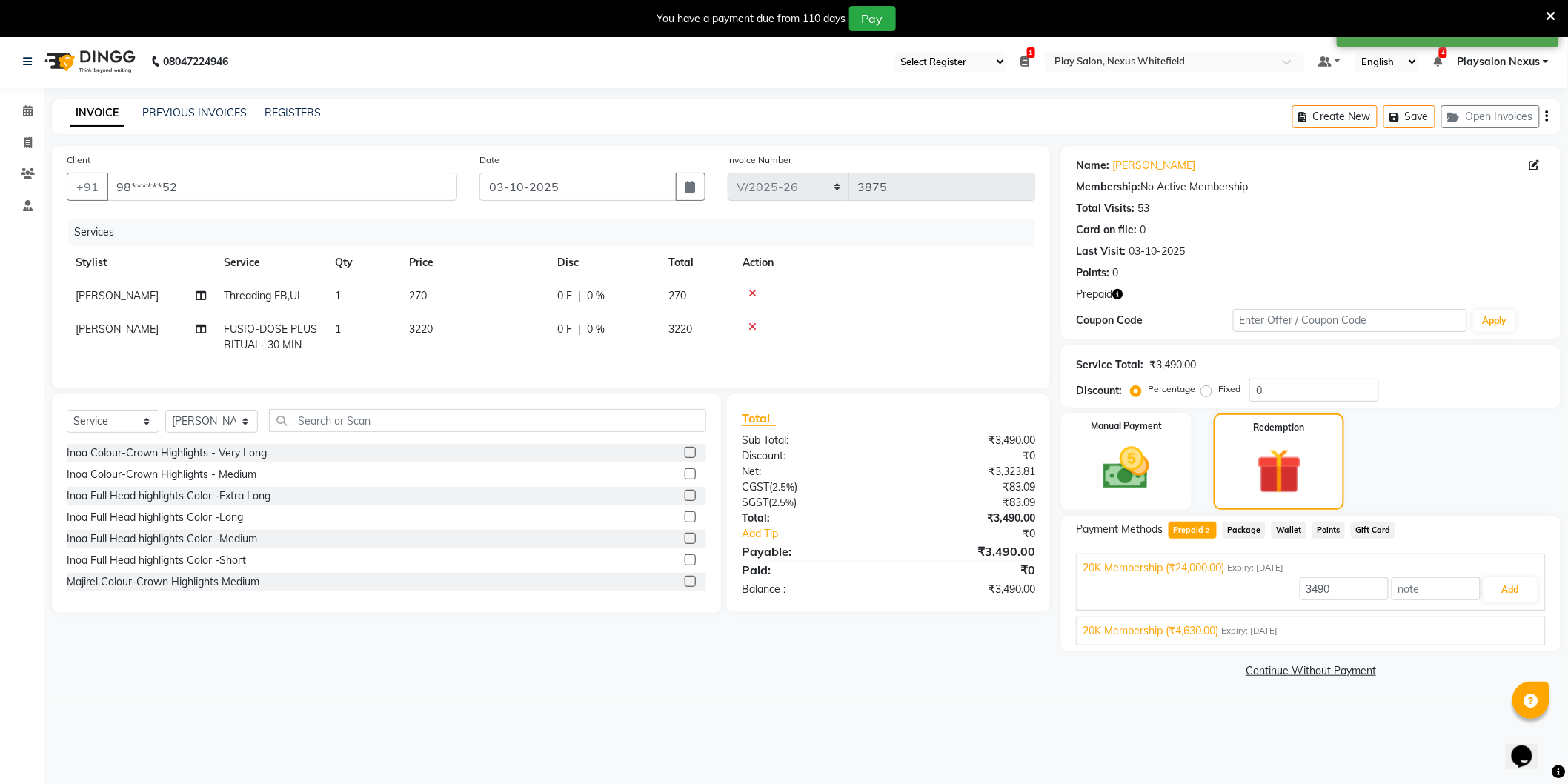
click at [1191, 631] on span "20K Membership (₹4,630.00)" at bounding box center [1150, 631] width 135 height 16
click at [1515, 625] on button "Add" at bounding box center [1511, 624] width 54 height 25
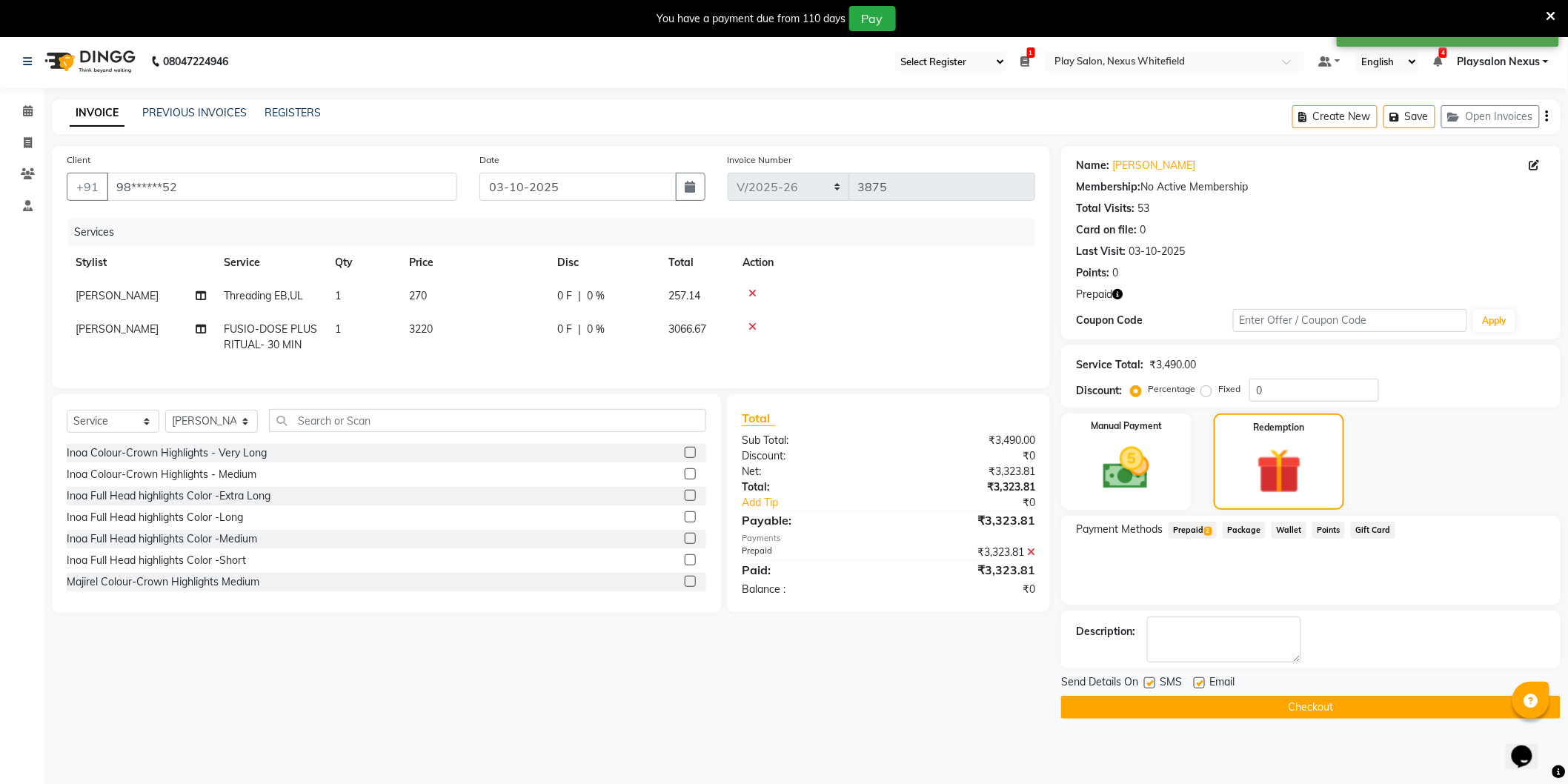
click at [1195, 530] on span "Prepaid 2" at bounding box center [1192, 530] width 48 height 17
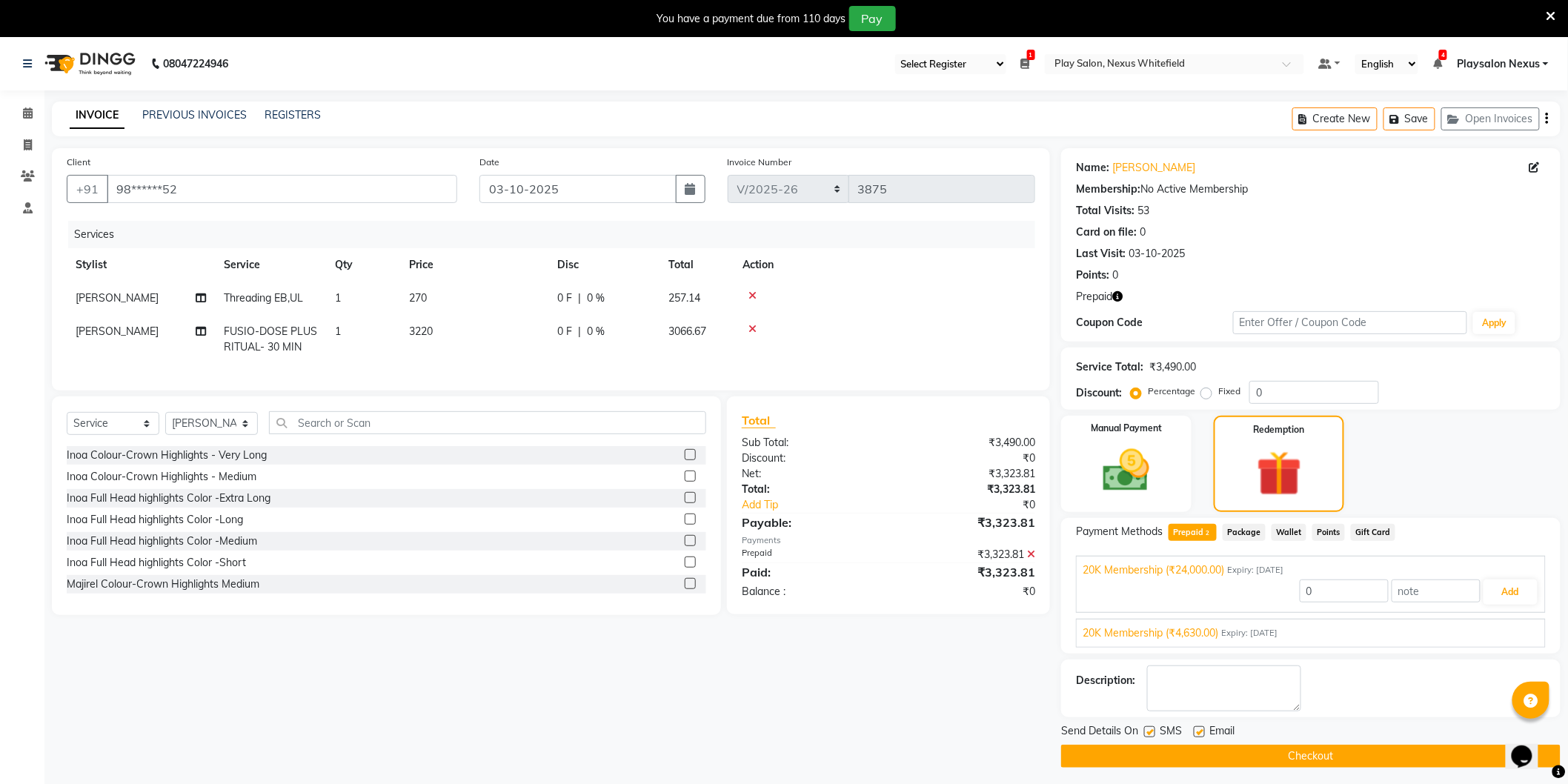
click at [1197, 629] on span "20K Membership (₹4,630.00)" at bounding box center [1150, 633] width 135 height 16
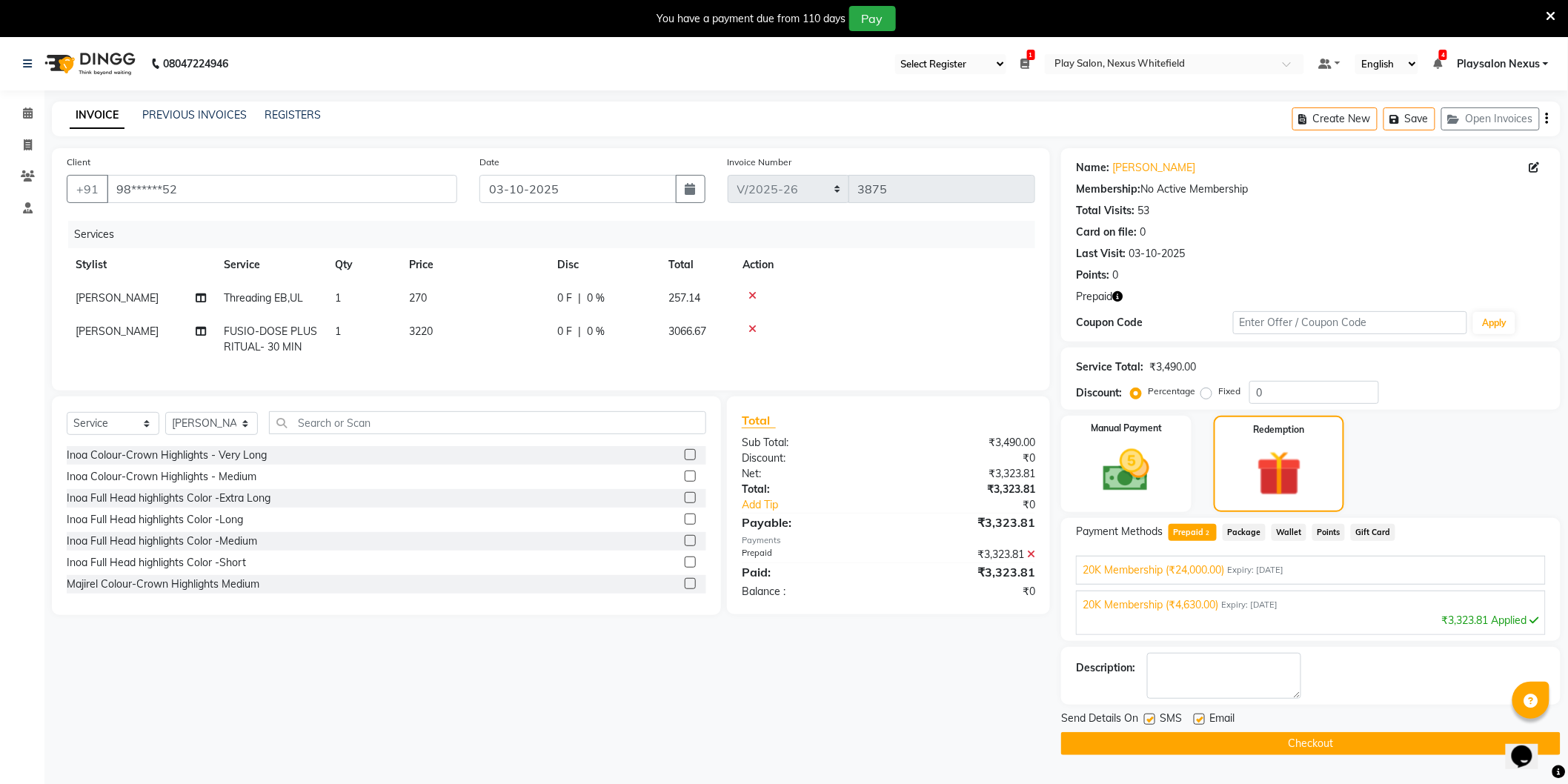
click at [1243, 570] on span "Expiry: [DATE]" at bounding box center [1255, 570] width 56 height 12
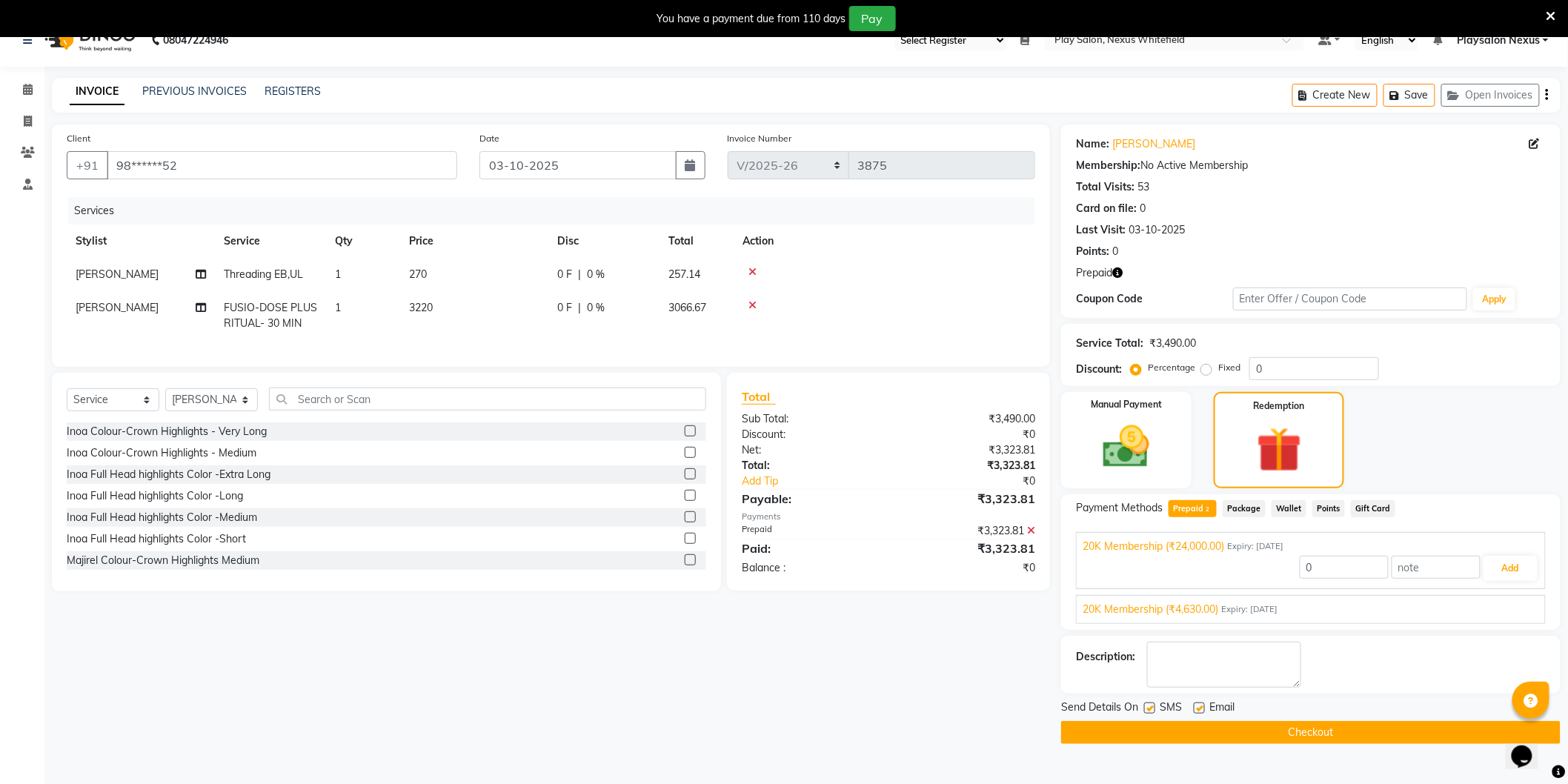
scroll to position [37, 0]
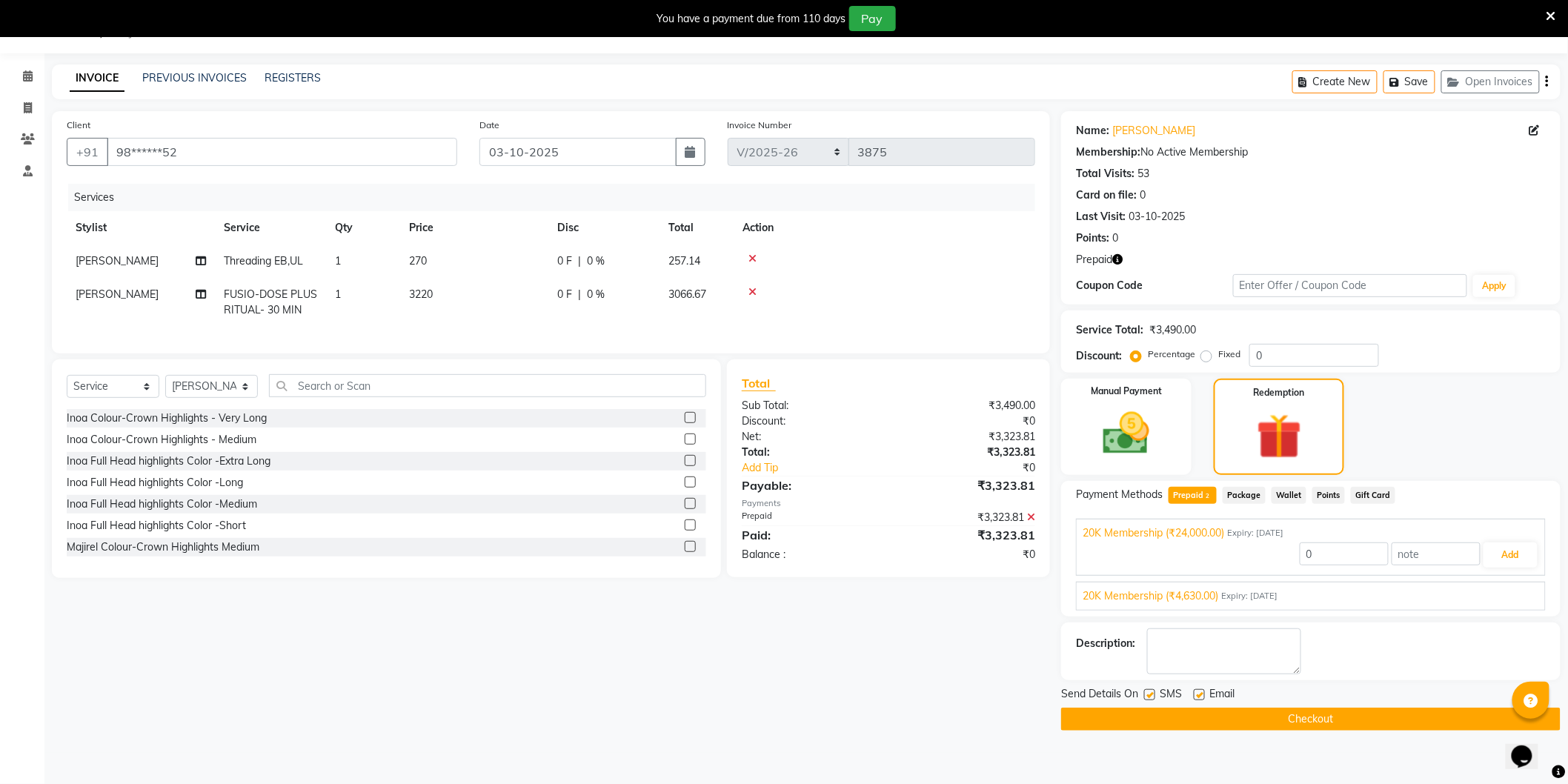
click at [1314, 712] on button "Checkout" at bounding box center [1311, 719] width 500 height 23
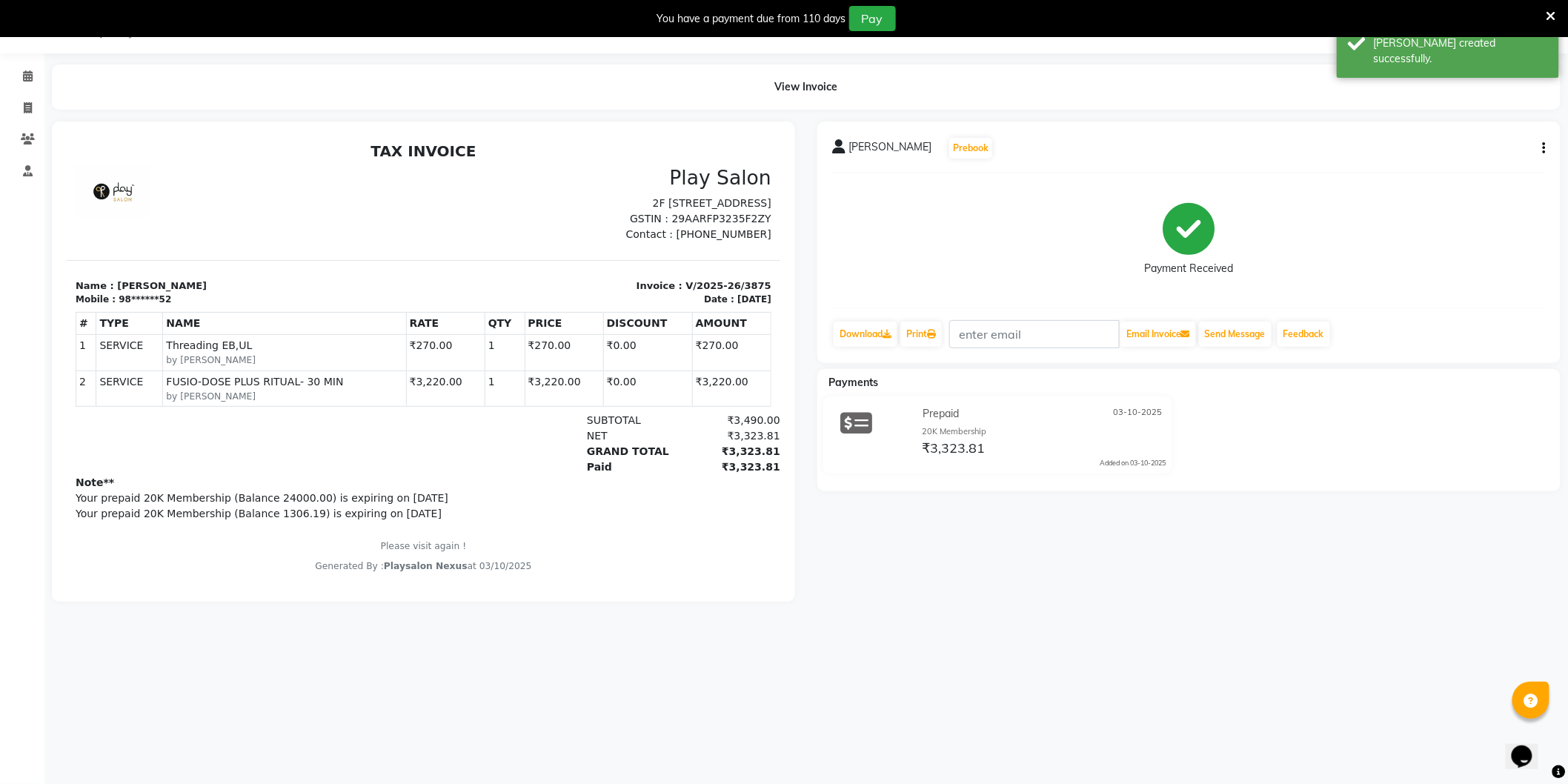
scroll to position [11, 0]
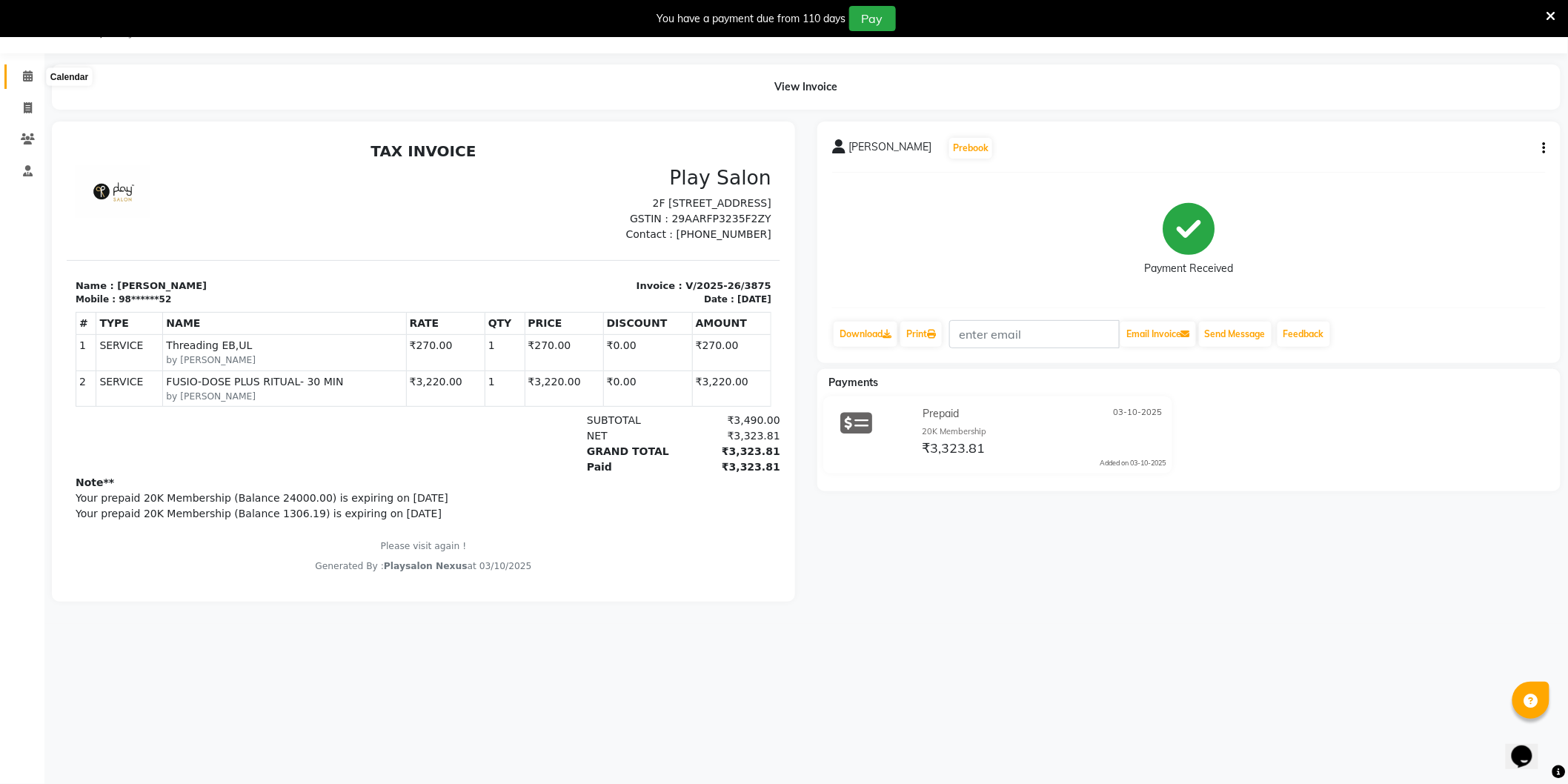
click at [27, 77] on icon at bounding box center [27, 76] width 10 height 11
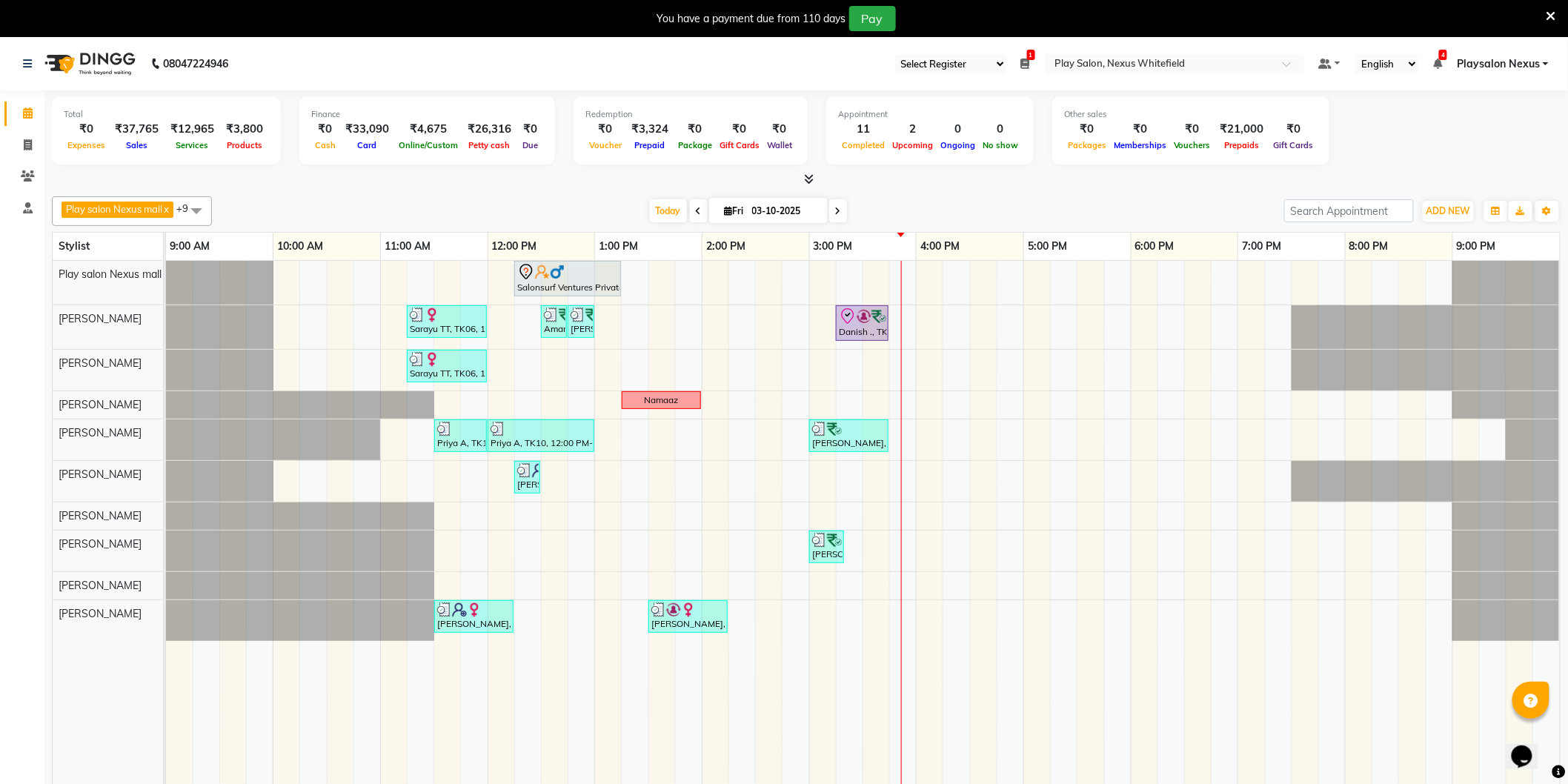
click at [1523, 64] on span "Playsalon Nexus" at bounding box center [1498, 64] width 83 height 16
click at [1485, 140] on link "Sign out" at bounding box center [1473, 139] width 135 height 23
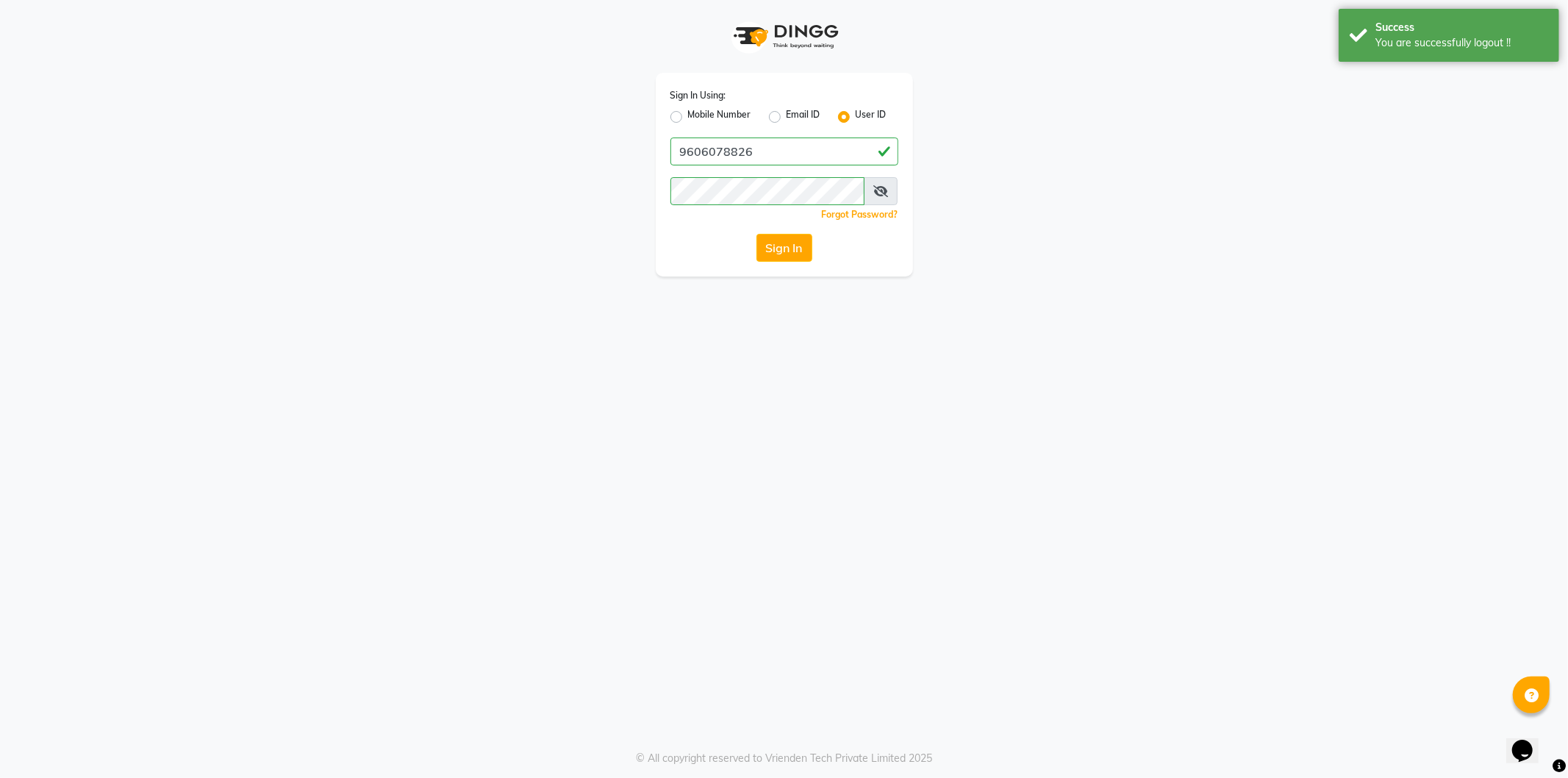
click at [688, 114] on label "Mobile Number" at bounding box center [719, 117] width 63 height 17
click at [688, 114] on input "Mobile Number" at bounding box center [692, 113] width 10 height 10
radio input "true"
radio input "false"
click at [764, 150] on input "Username" at bounding box center [809, 152] width 178 height 28
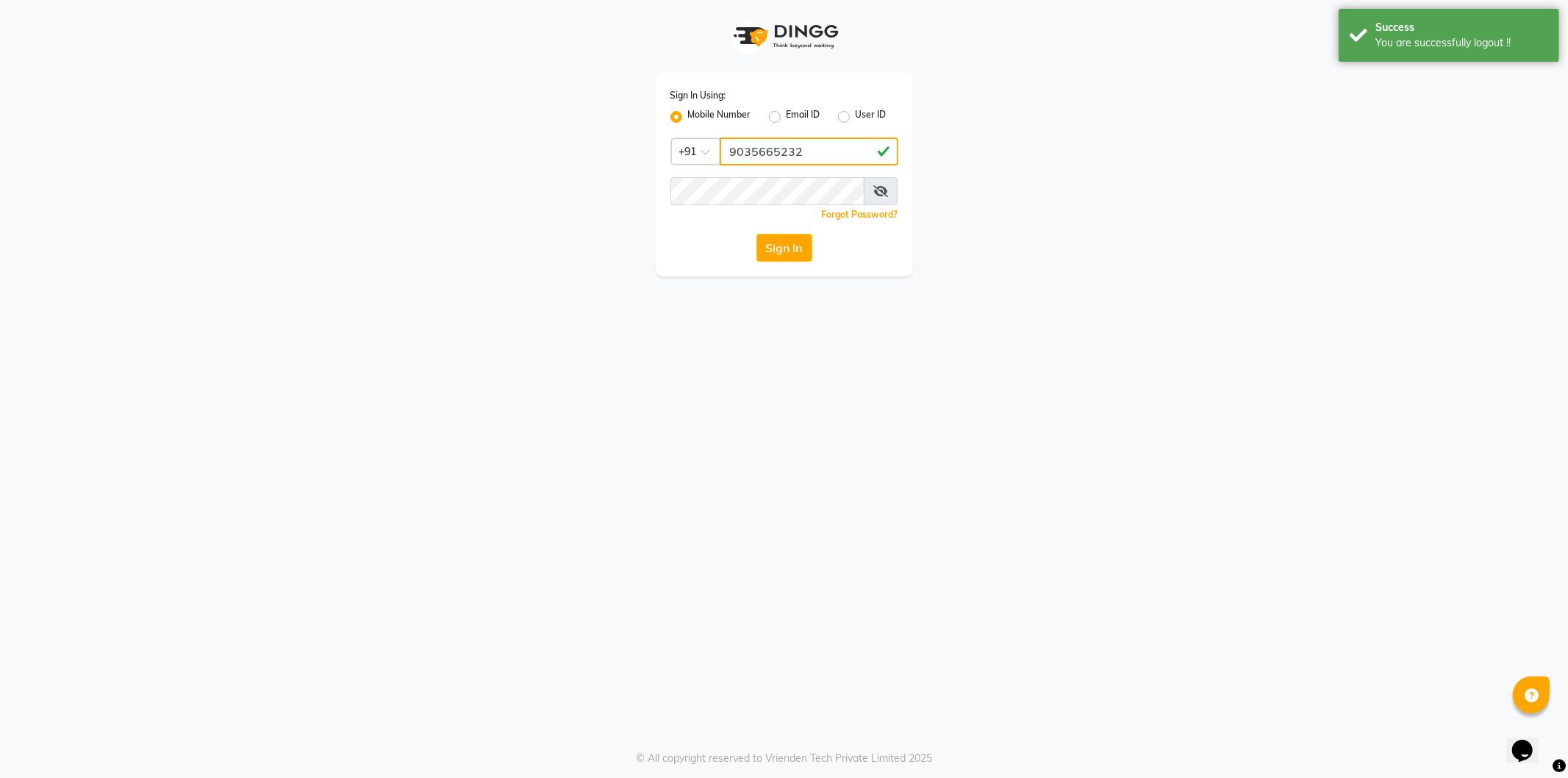
type input "9035665232"
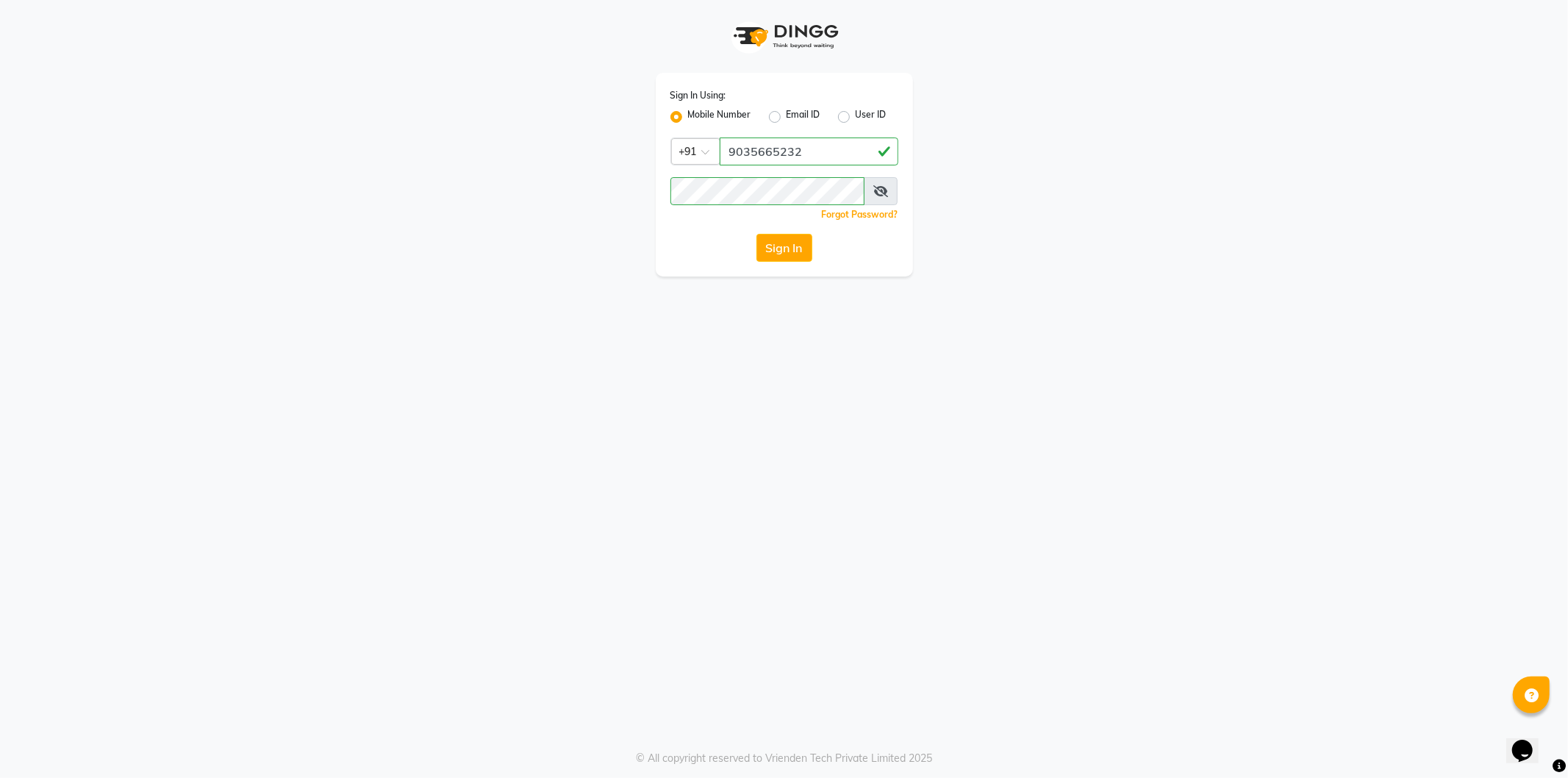
drag, startPoint x: 1155, startPoint y: 167, endPoint x: 989, endPoint y: 167, distance: 166.0
click at [1150, 167] on div "Sign In Using: Mobile Number Email ID User ID Country Code × [PHONE_NUMBER] Rem…" at bounding box center [784, 138] width 838 height 276
click at [776, 252] on button "Sign In" at bounding box center [784, 248] width 55 height 28
